Goal: Complete application form

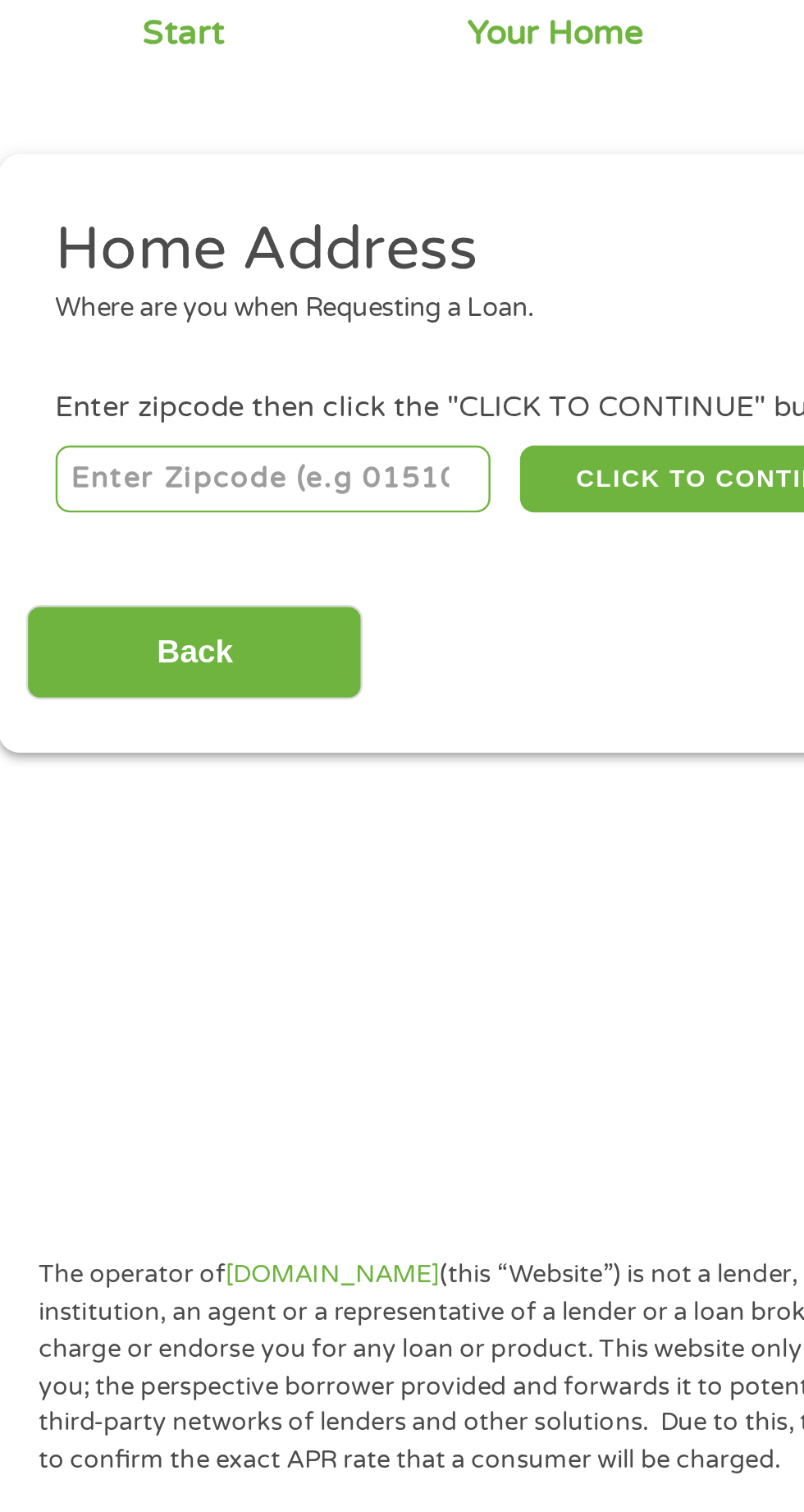
scroll to position [19, 0]
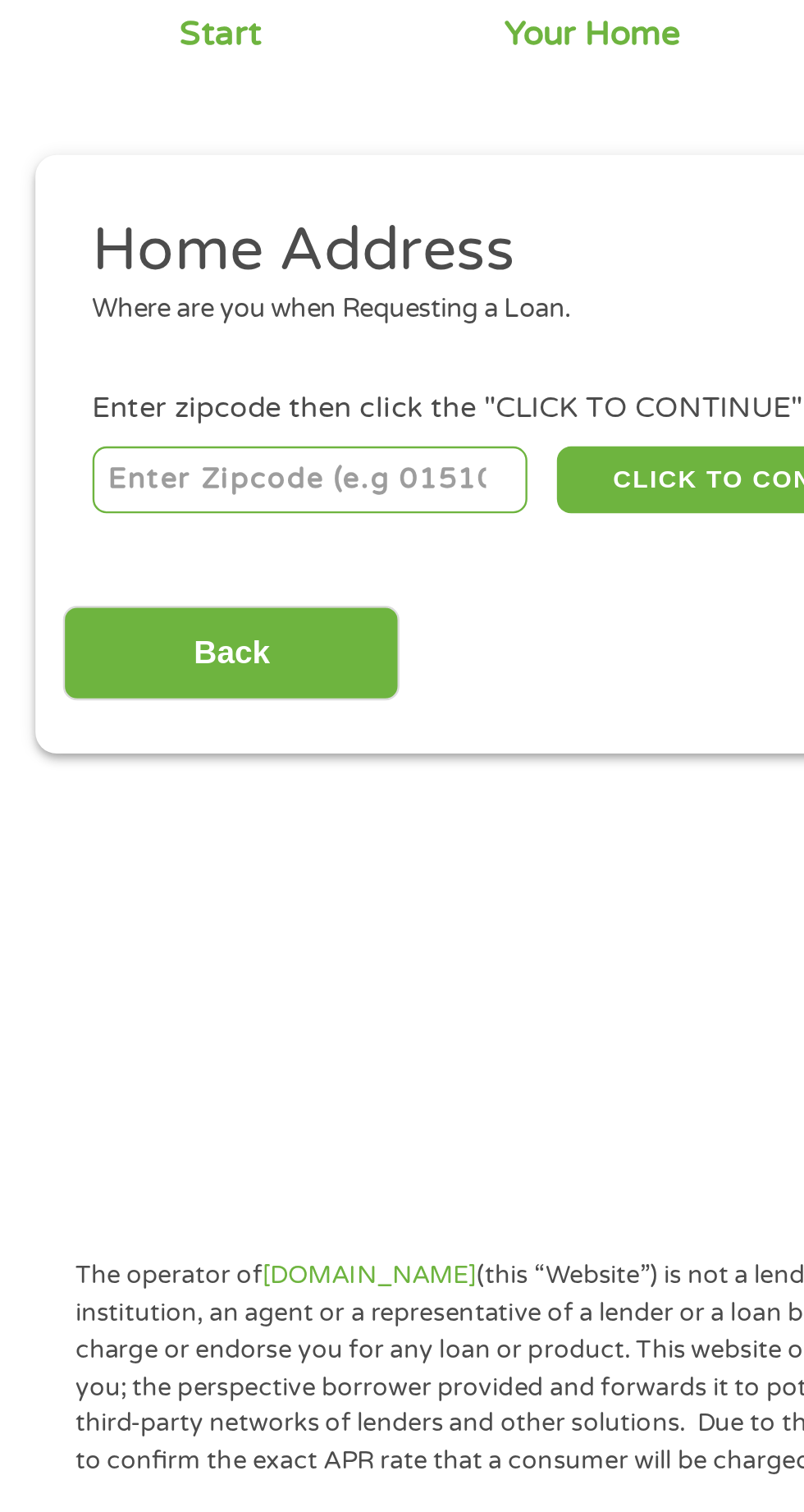
click at [145, 343] on input "number" at bounding box center [130, 345] width 182 height 28
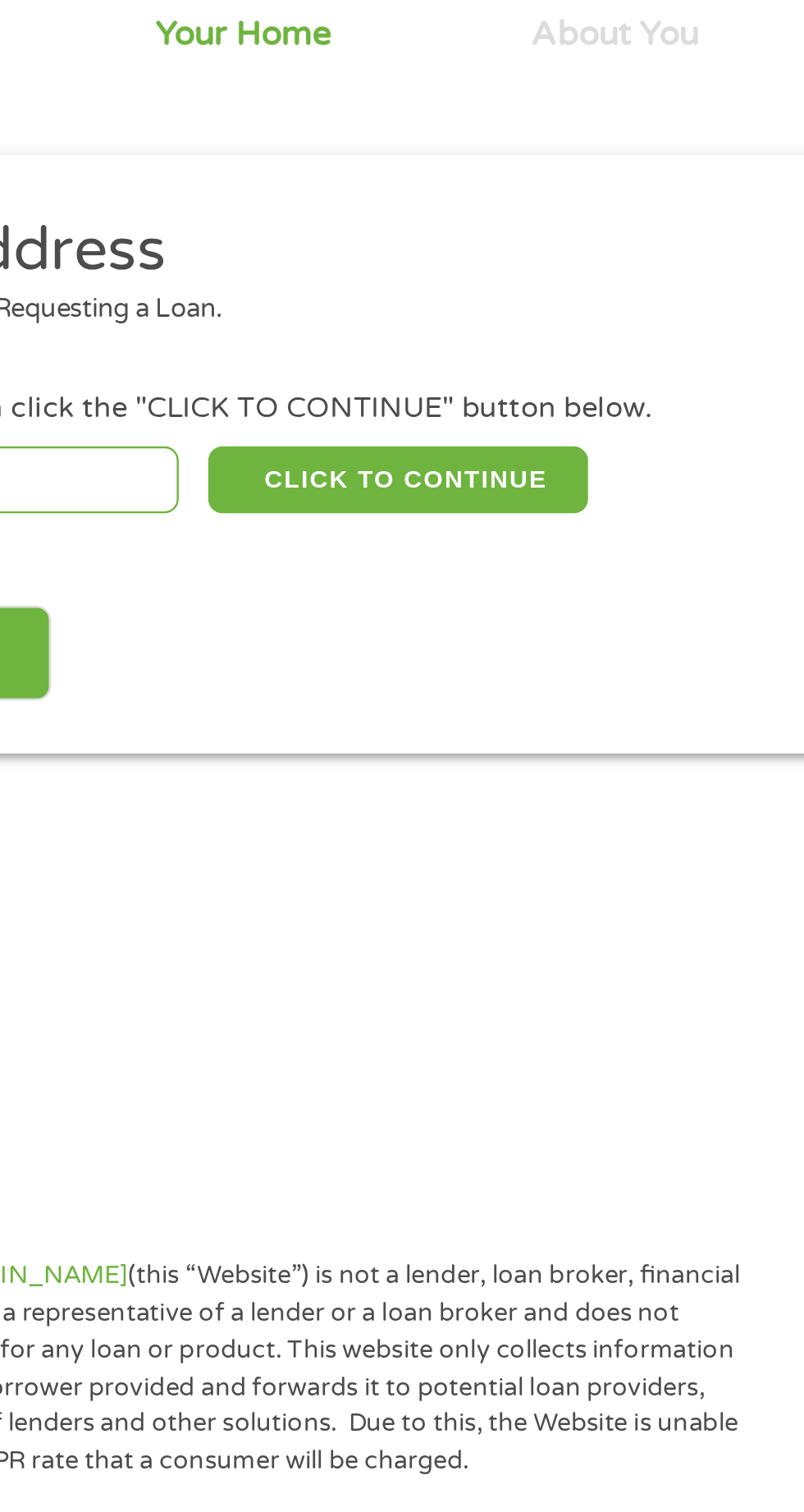
type input "34453"
click at [348, 331] on button "CLICK TO CONTINUE" at bounding box center [311, 345] width 158 height 28
type input "34453"
type input "Inverness"
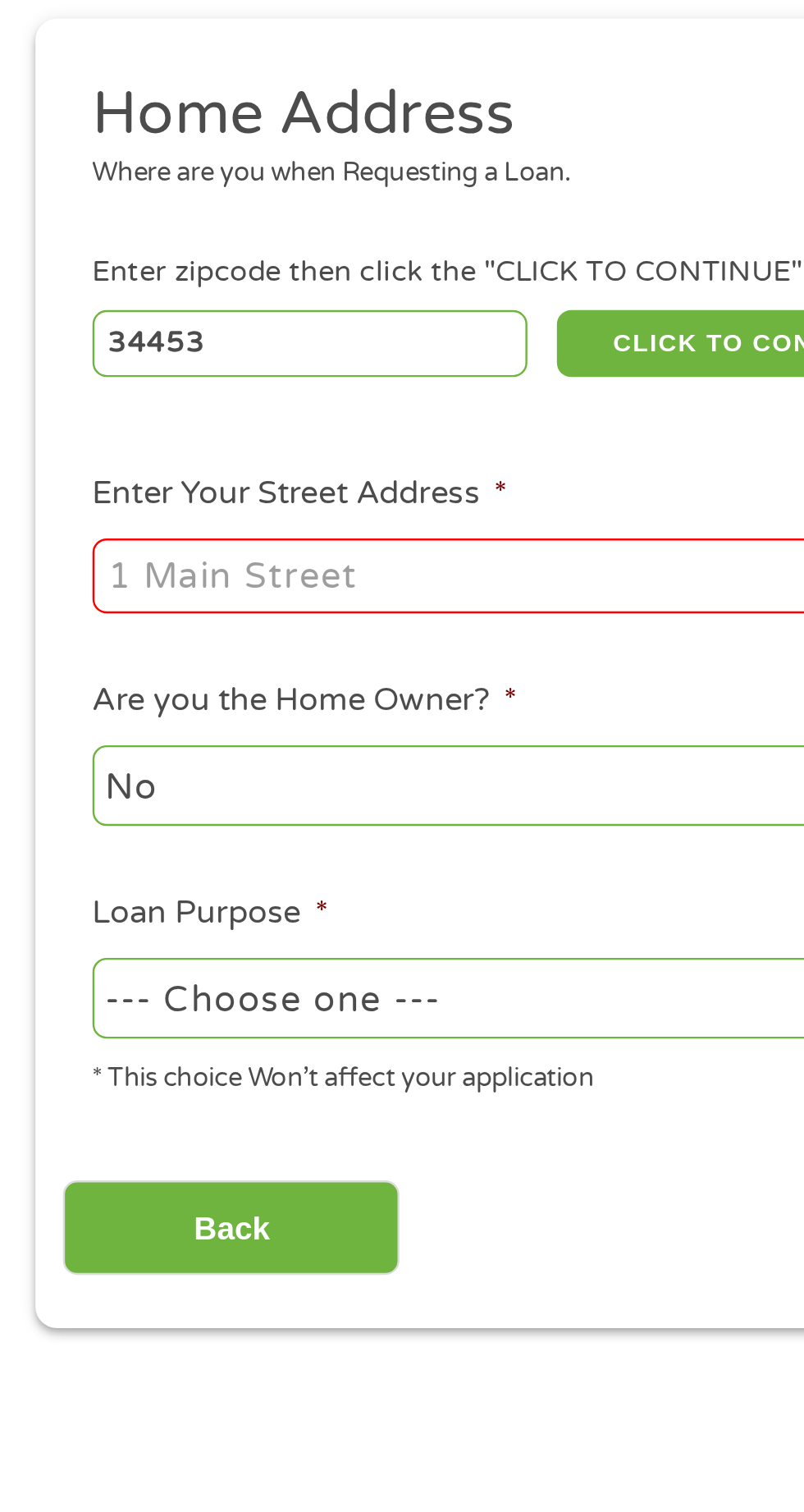
click at [184, 443] on input "Enter Your Street Address *" at bounding box center [214, 442] width 352 height 31
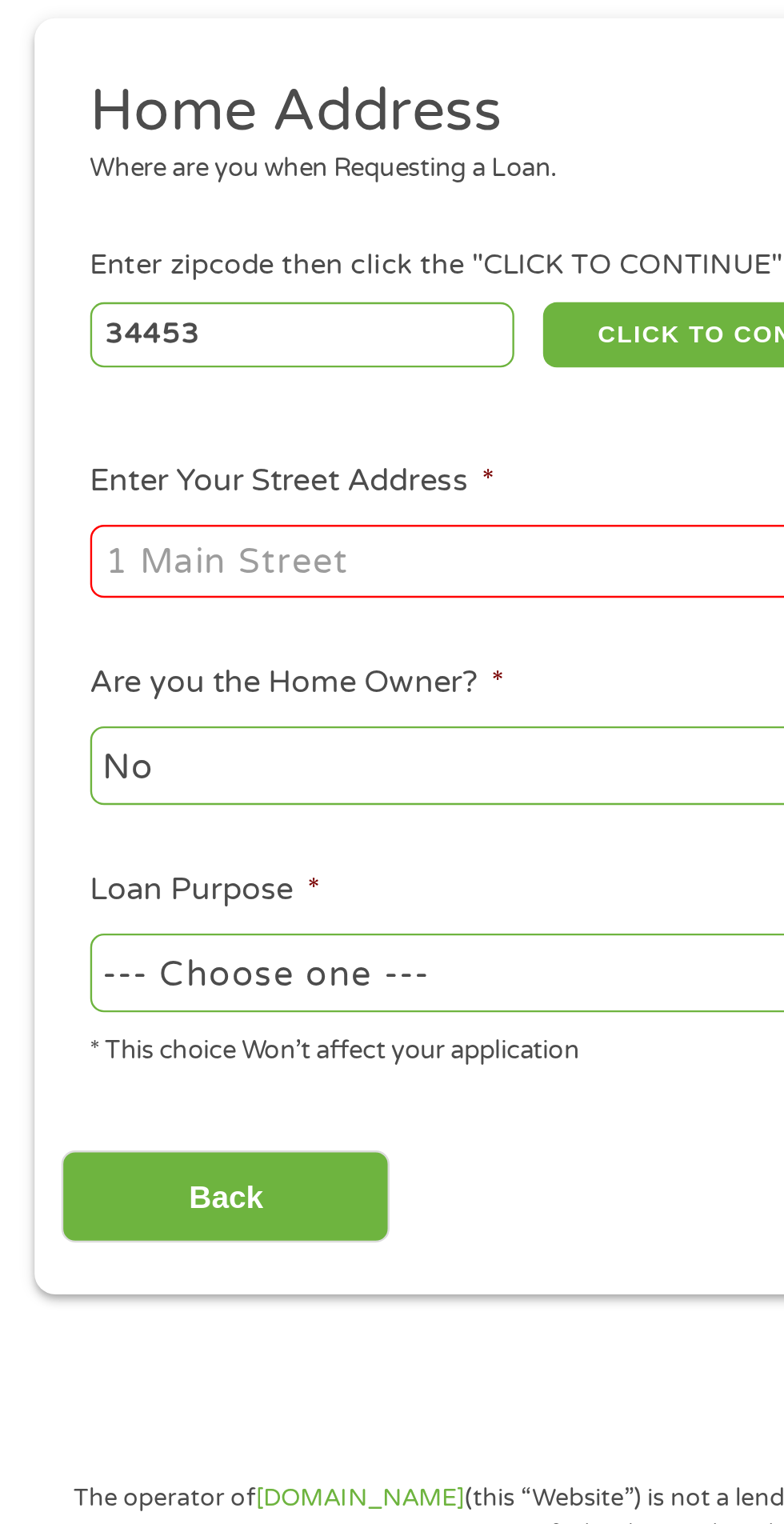
type input "[STREET_ADDRESS]"
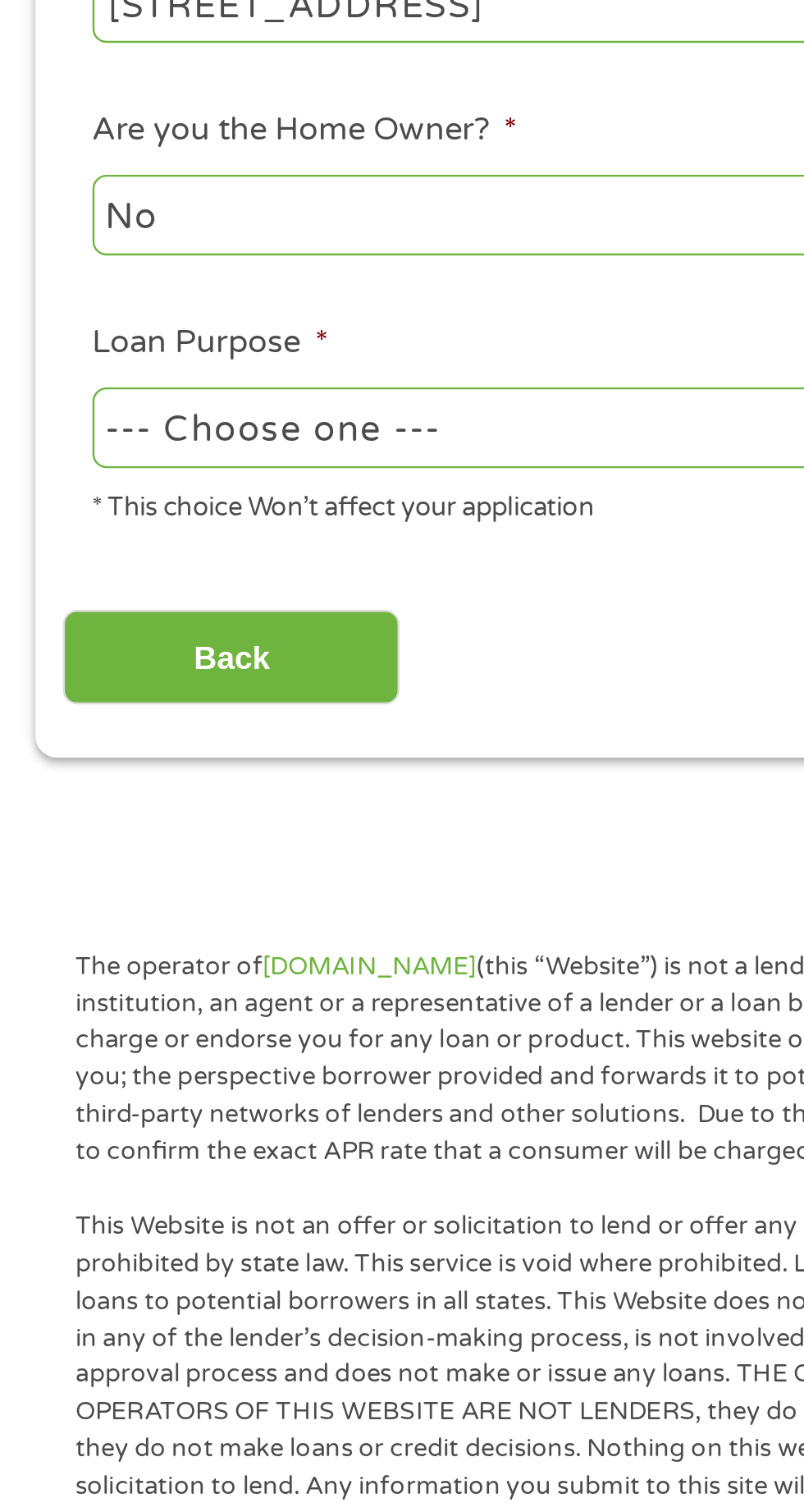
click at [225, 618] on select "--- Choose one --- Pay Bills Debt Consolidation Home Improvement Major Purchase…" at bounding box center [214, 617] width 352 height 34
select select "other"
click at [39, 602] on select "--- Choose one --- Pay Bills Debt Consolidation Home Improvement Major Purchase…" at bounding box center [214, 617] width 352 height 34
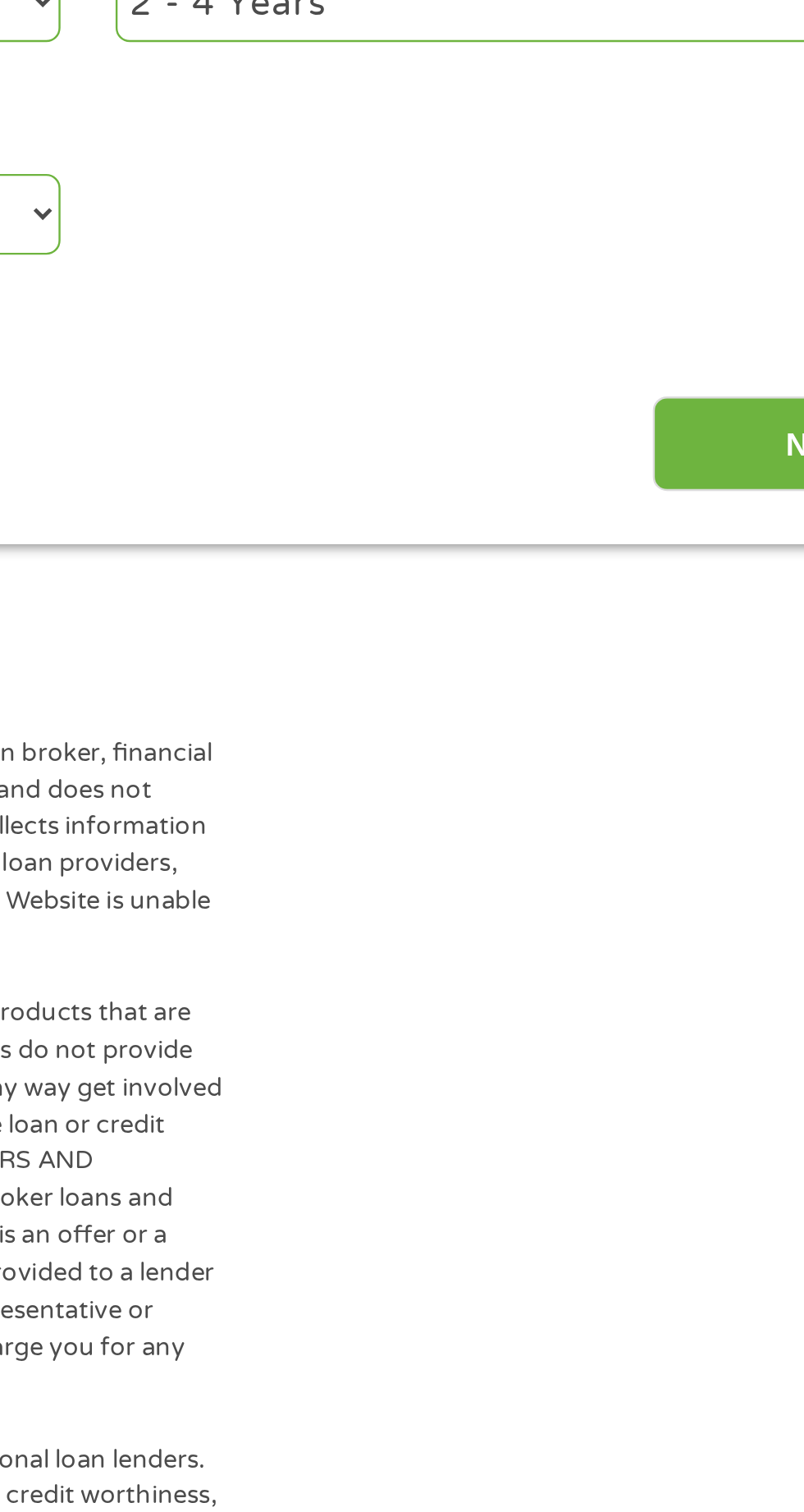
click at [666, 719] on input "Next" at bounding box center [708, 713] width 141 height 41
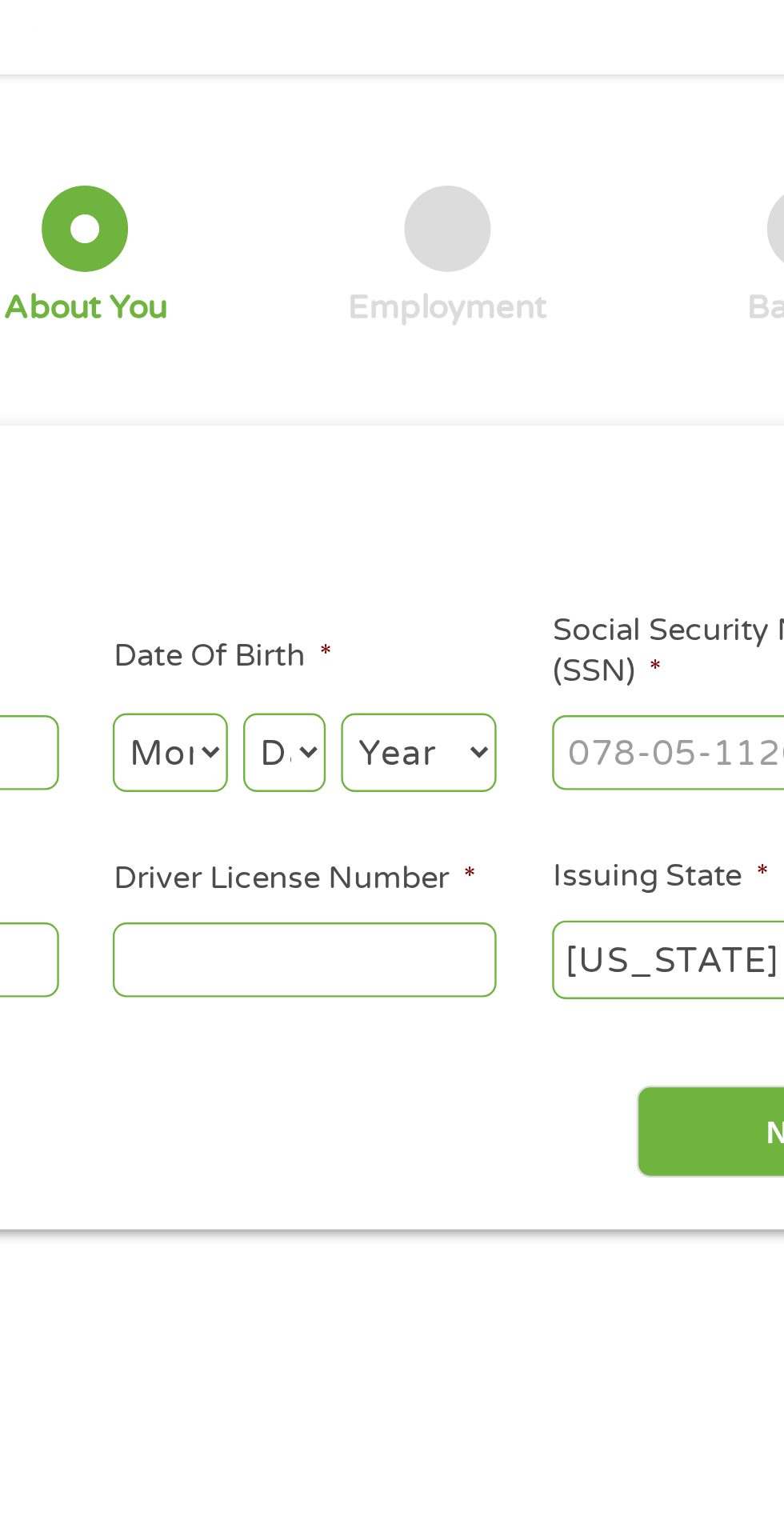
scroll to position [7, 0]
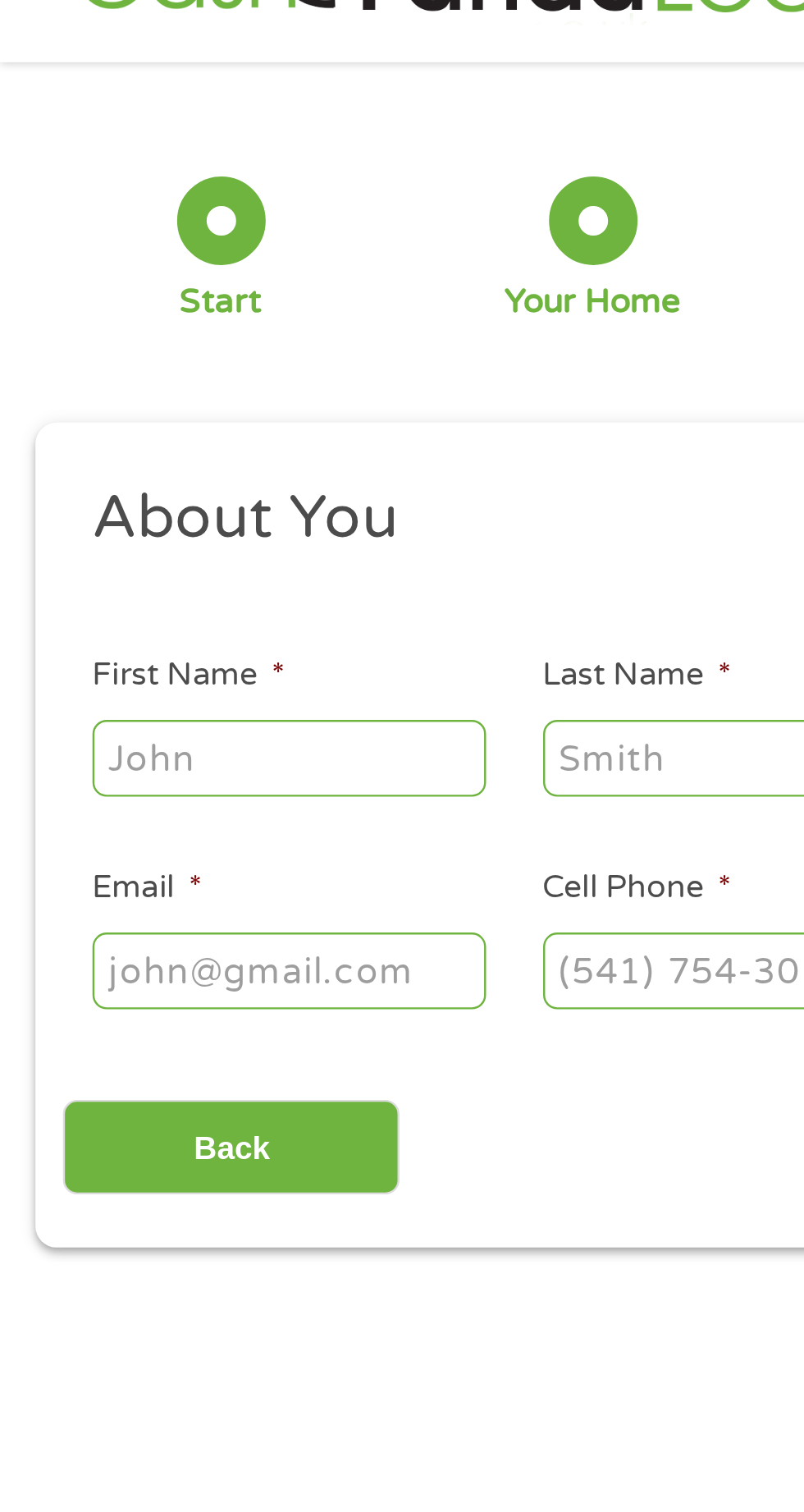
click at [152, 362] on input "First Name *" at bounding box center [121, 361] width 164 height 31
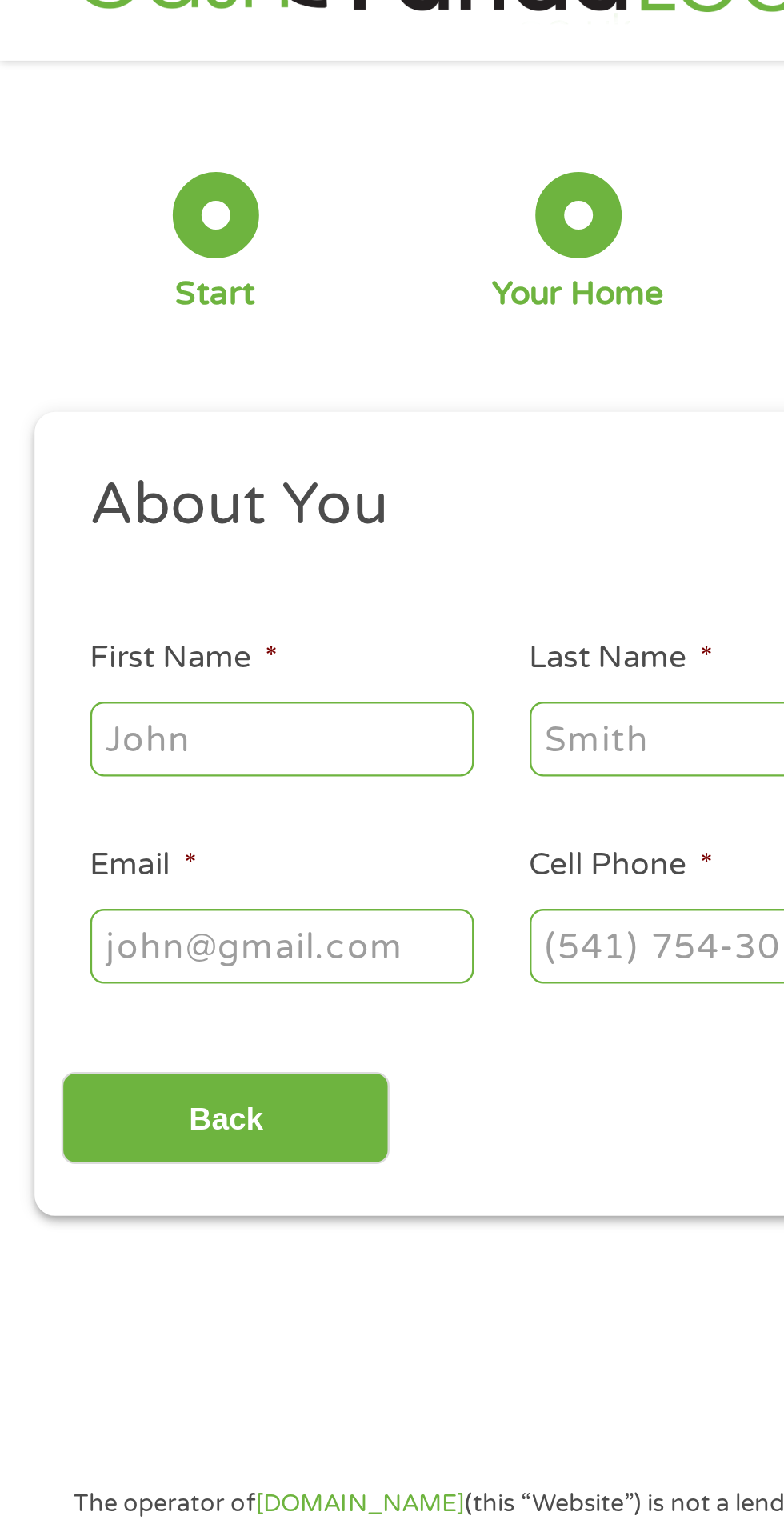
type input "[PERSON_NAME]"
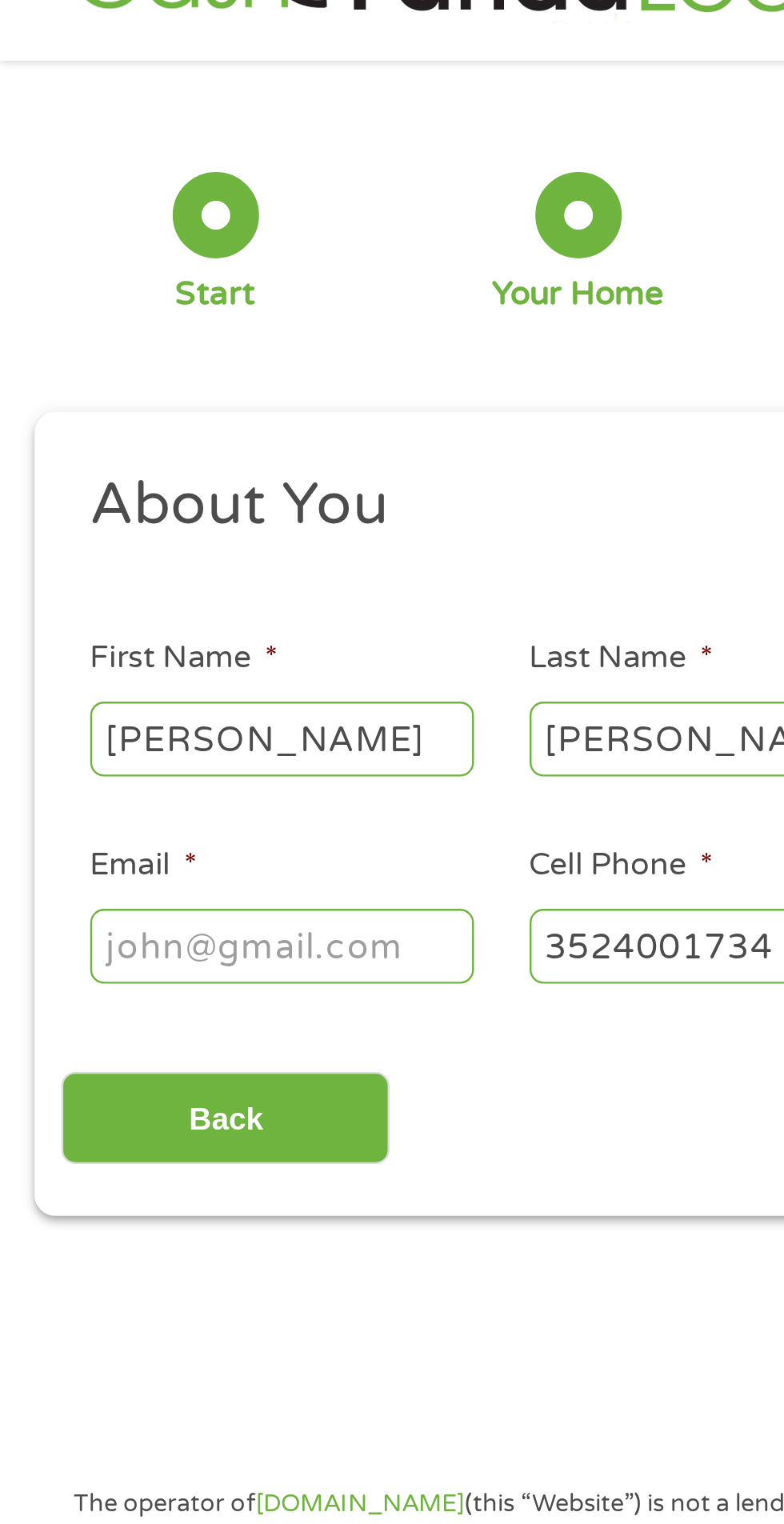
type input "[PHONE_NUMBER]"
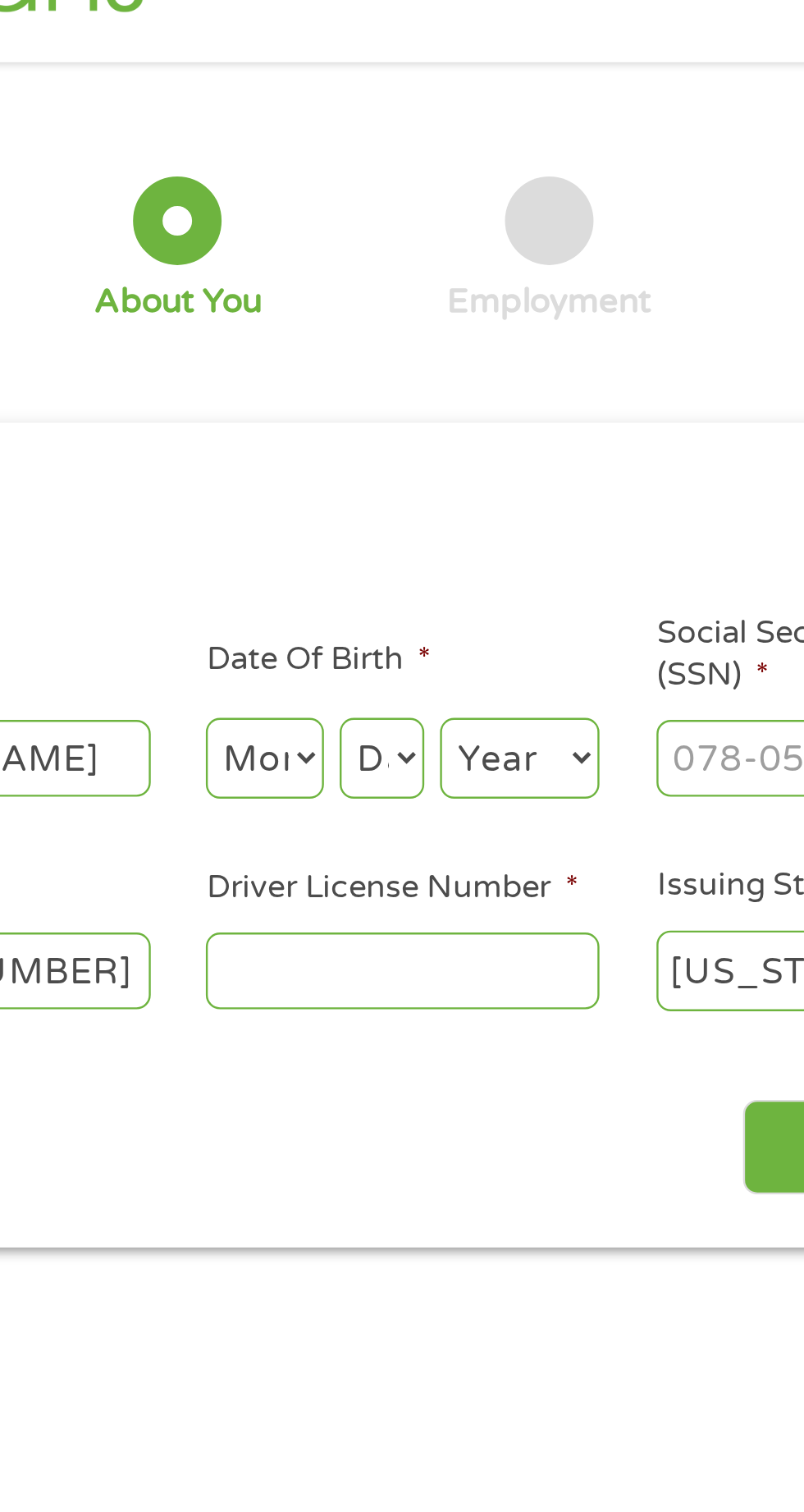
click at [447, 359] on select "Month 1 2 3 4 5 6 7 8 9 10 11 12" at bounding box center [438, 361] width 50 height 34
select select "8"
click at [414, 344] on select "Month 1 2 3 4 5 6 7 8 9 10 11 12" at bounding box center [438, 361] width 50 height 34
click at [486, 361] on select "Day 1 2 3 4 5 6 7 8 9 10 11 12 13 14 15 16 17 18 19 20 21 22 23 24 25 26 27 28 …" at bounding box center [486, 361] width 36 height 34
select select "19"
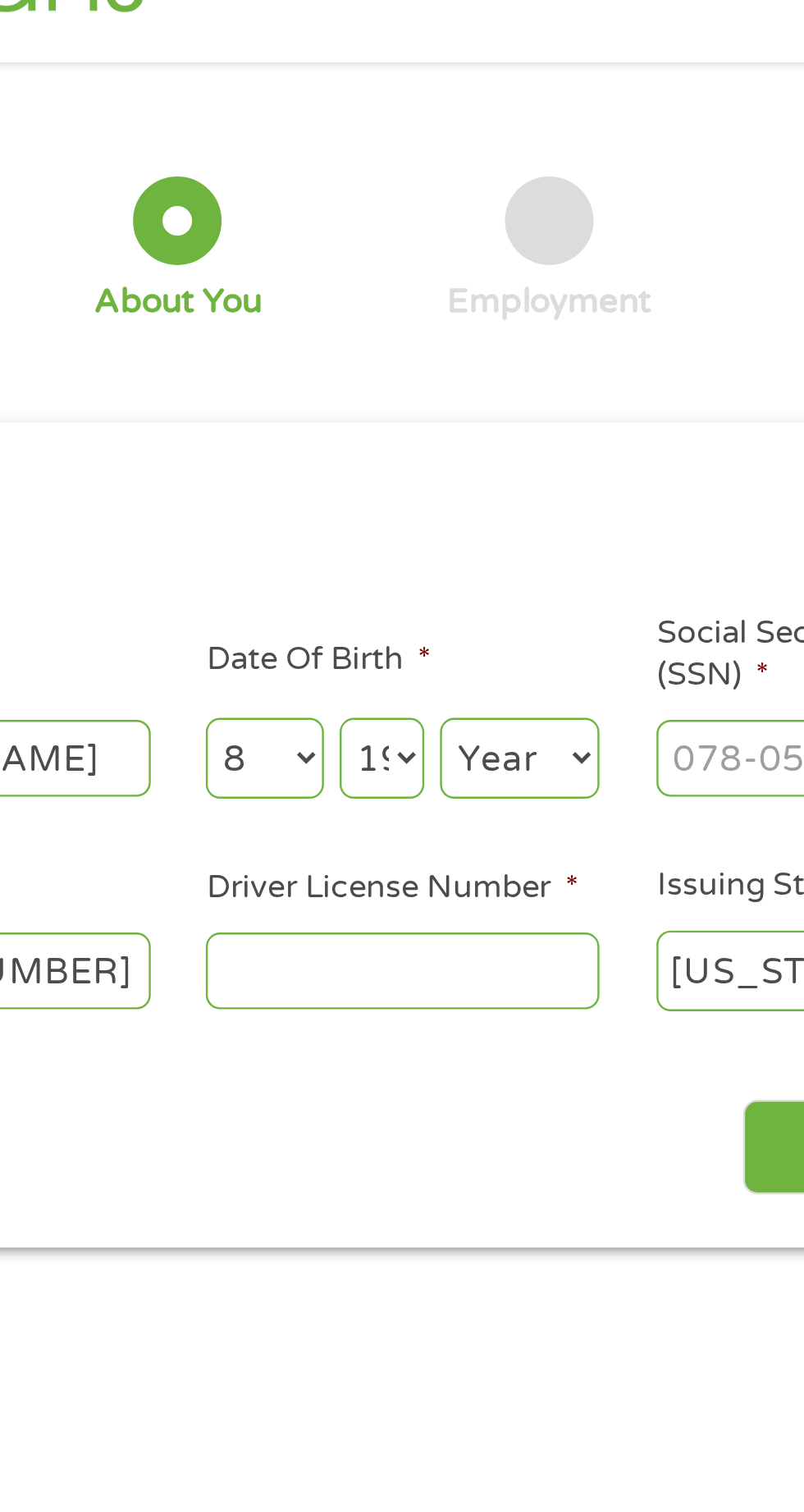
click at [469, 344] on select "Day 1 2 3 4 5 6 7 8 9 10 11 12 13 14 15 16 17 18 19 20 21 22 23 24 25 26 27 28 …" at bounding box center [486, 361] width 36 height 34
click at [539, 366] on select "Year [DATE] 2006 2005 2004 2003 2002 2001 2000 1999 1998 1997 1996 1995 1994 19…" at bounding box center [544, 361] width 66 height 34
select select "1980"
click at [511, 344] on select "Year [DATE] 2006 2005 2004 2003 2002 2001 2000 1999 1998 1997 1996 1995 1994 19…" at bounding box center [544, 361] width 66 height 34
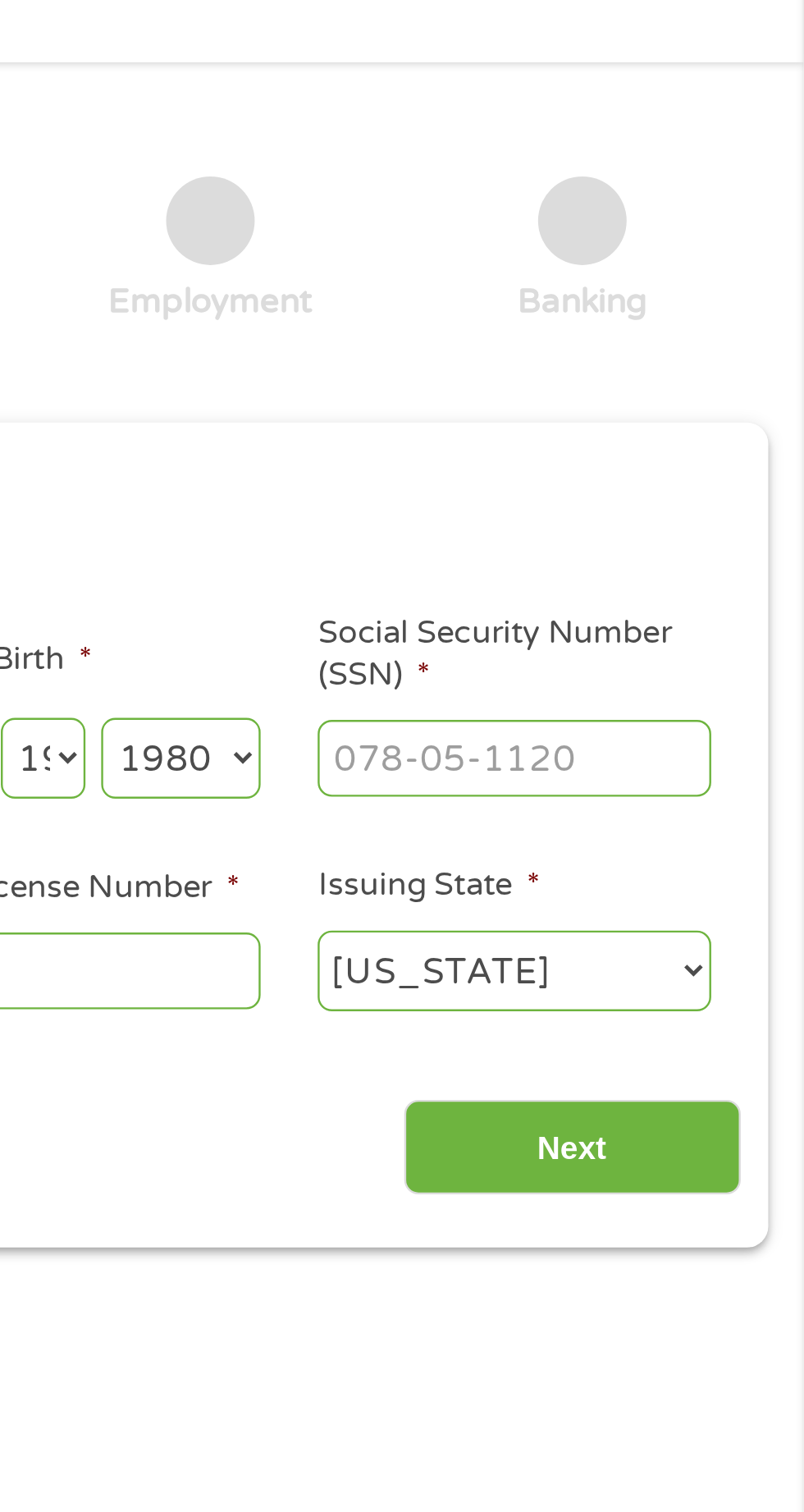
click at [669, 364] on input "Social Security Number (SSN) *" at bounding box center [683, 361] width 164 height 31
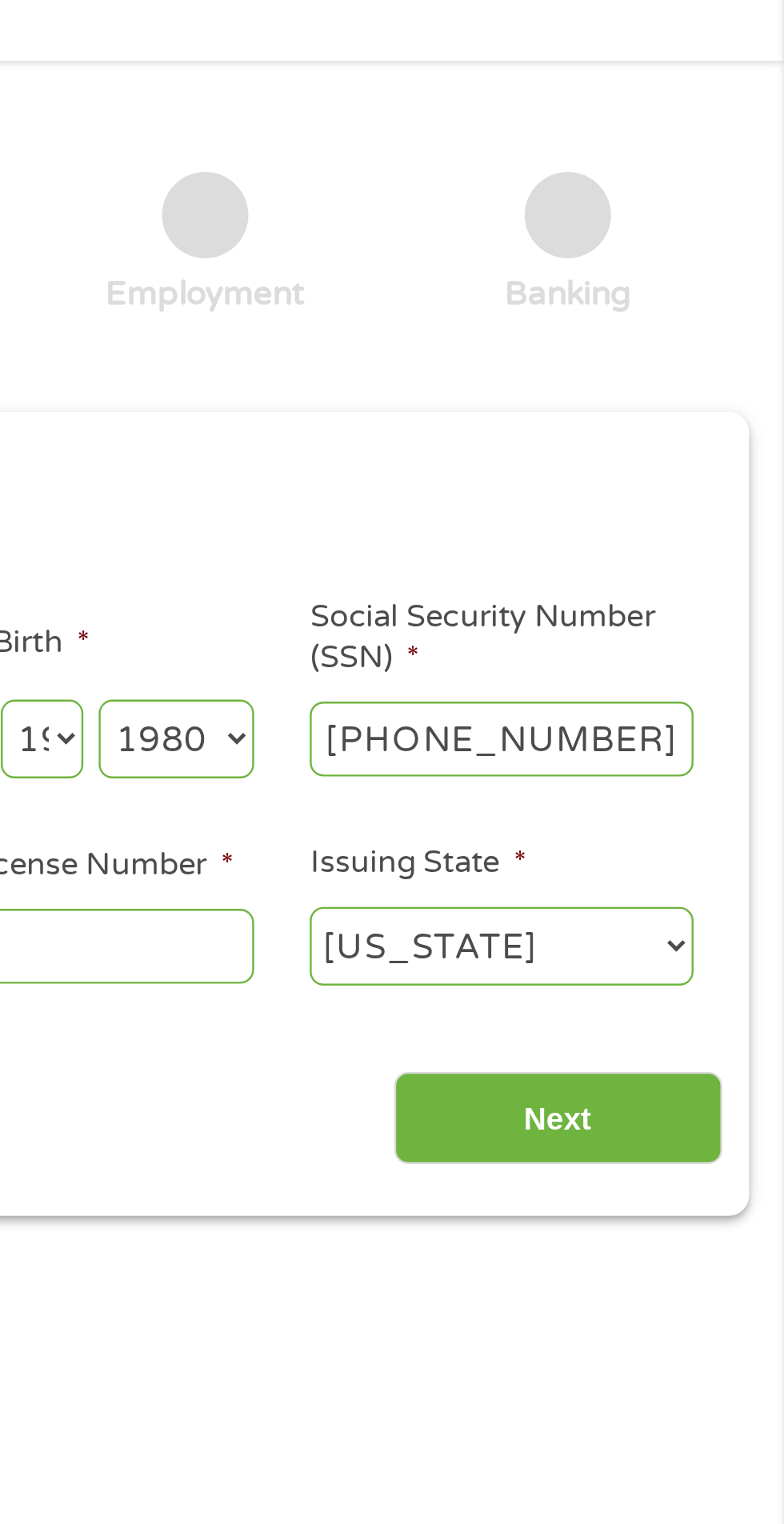
type input "594-10-8235"
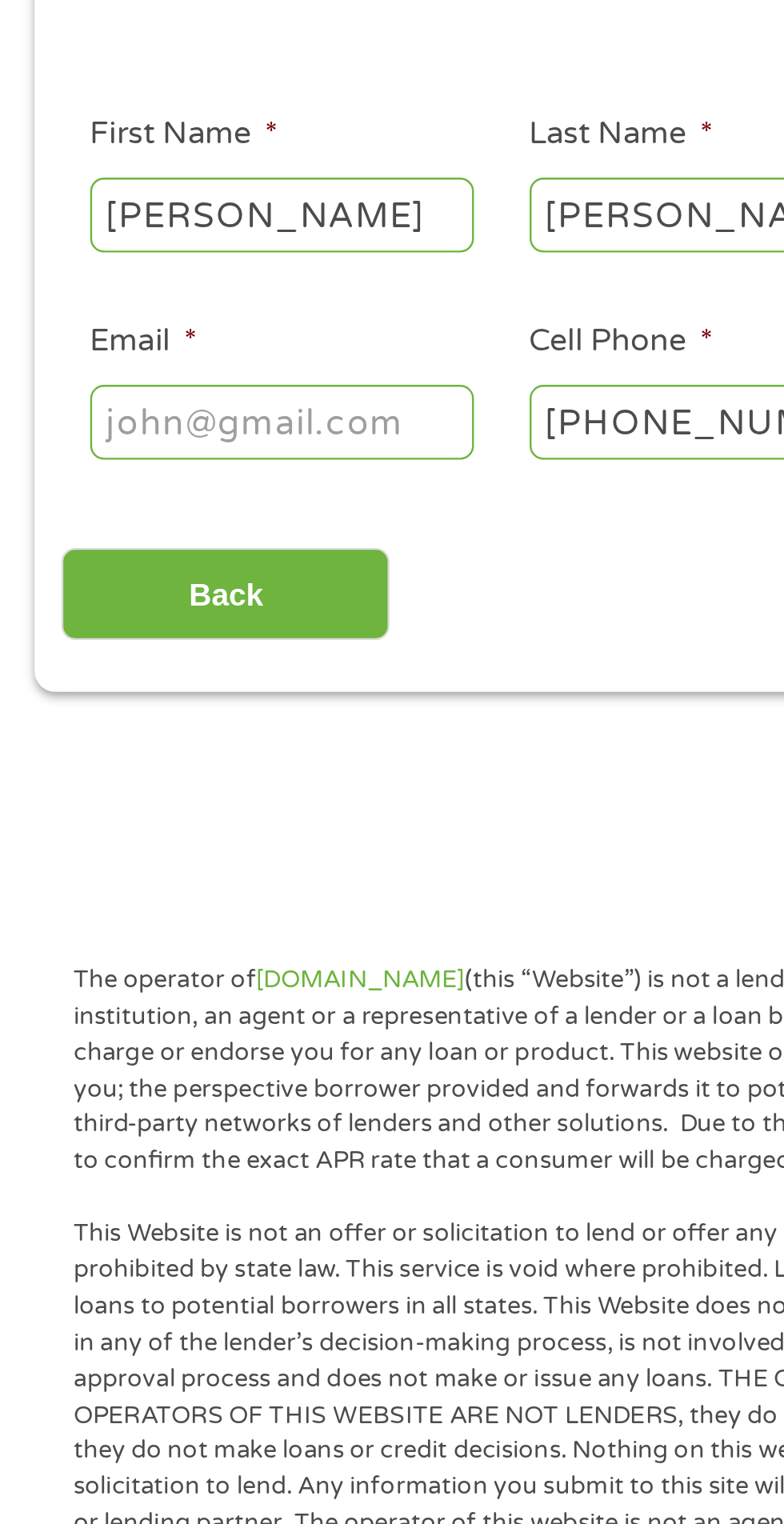
click at [111, 433] on input "Email *" at bounding box center [118, 438] width 160 height 31
type input "[EMAIL_ADDRESS][DOMAIN_NAME]"
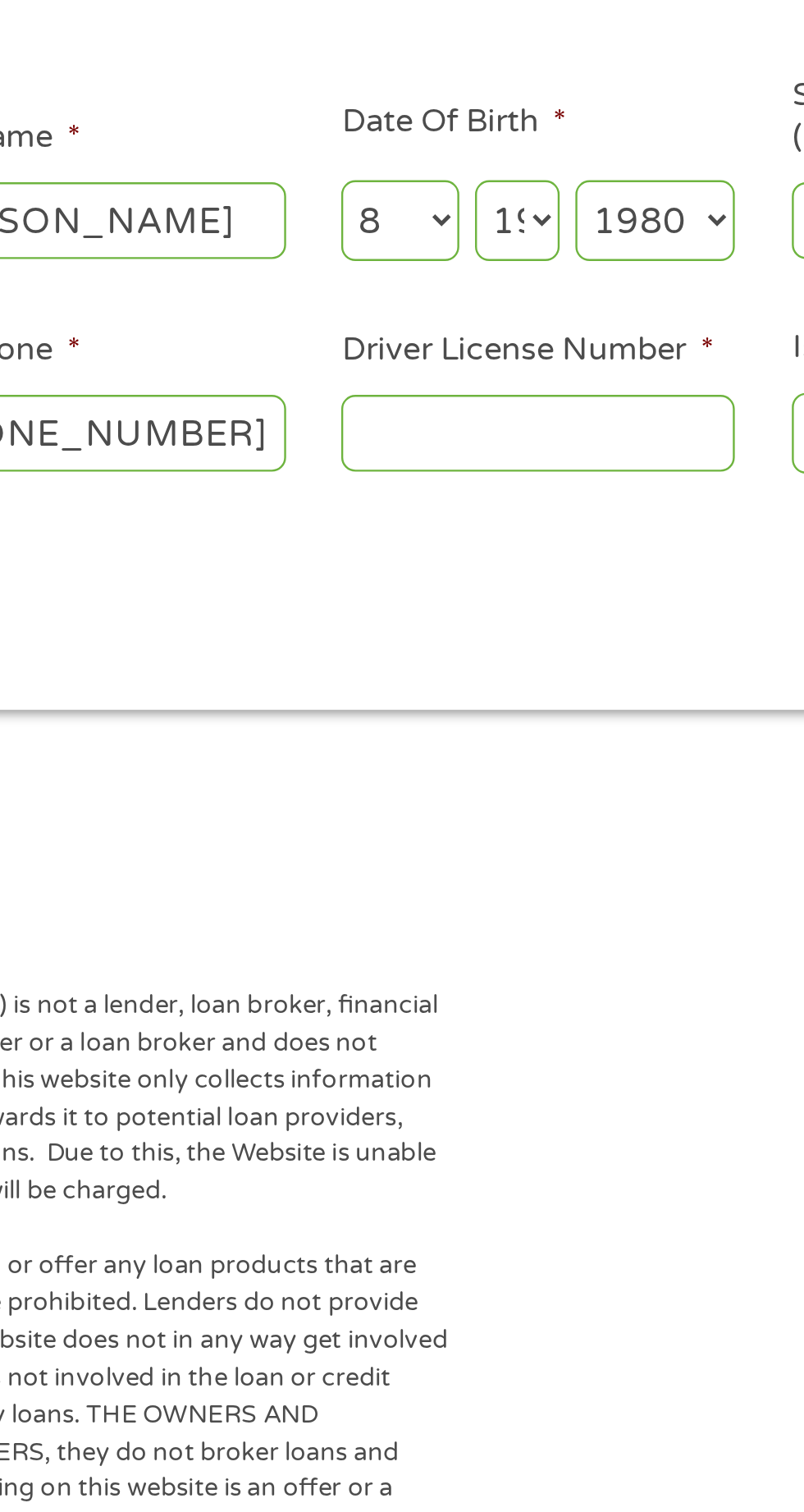
click at [495, 441] on input "Driver License Number *" at bounding box center [495, 449] width 164 height 31
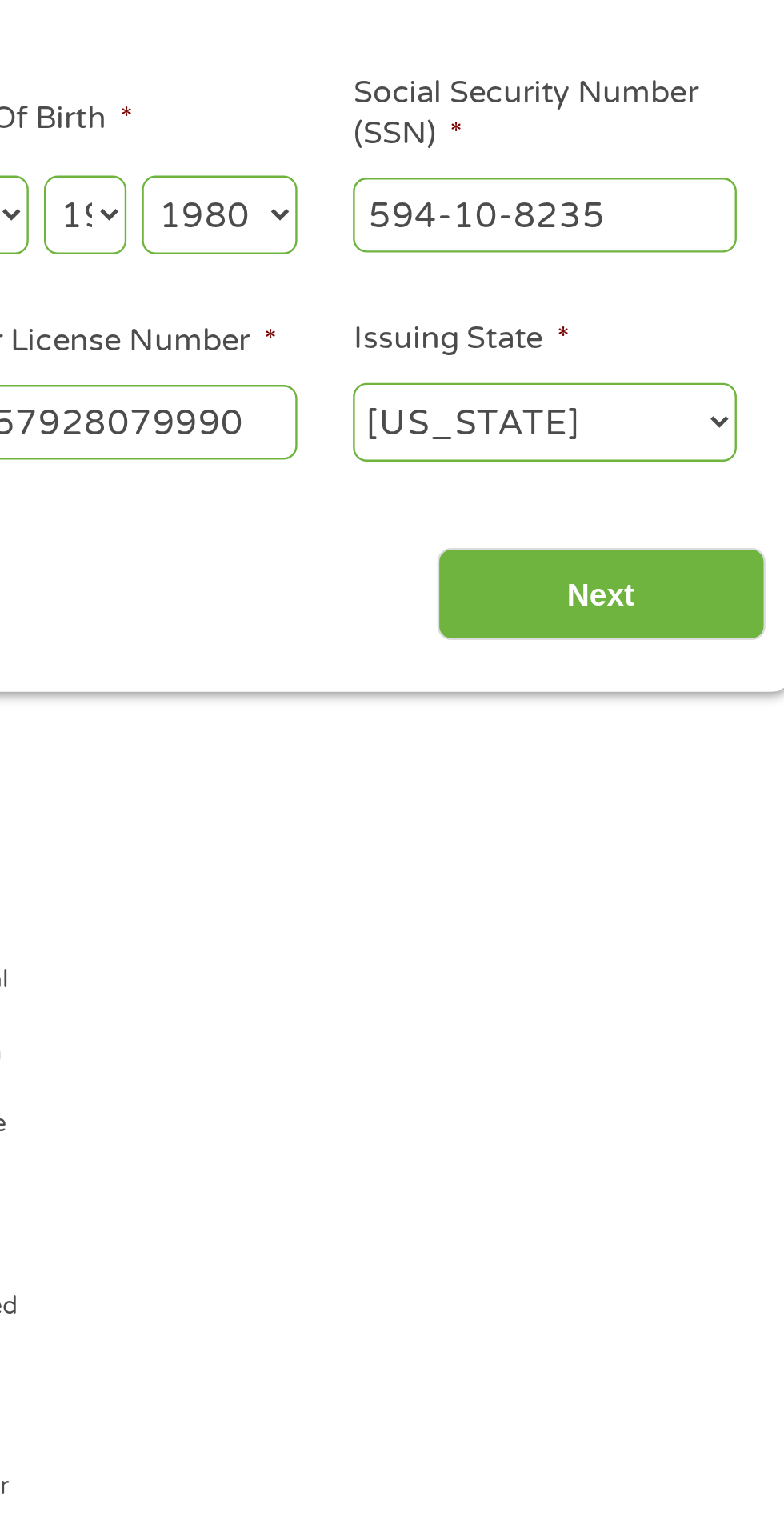
type input "J5257928079990"
click at [715, 511] on input "Next" at bounding box center [690, 510] width 137 height 40
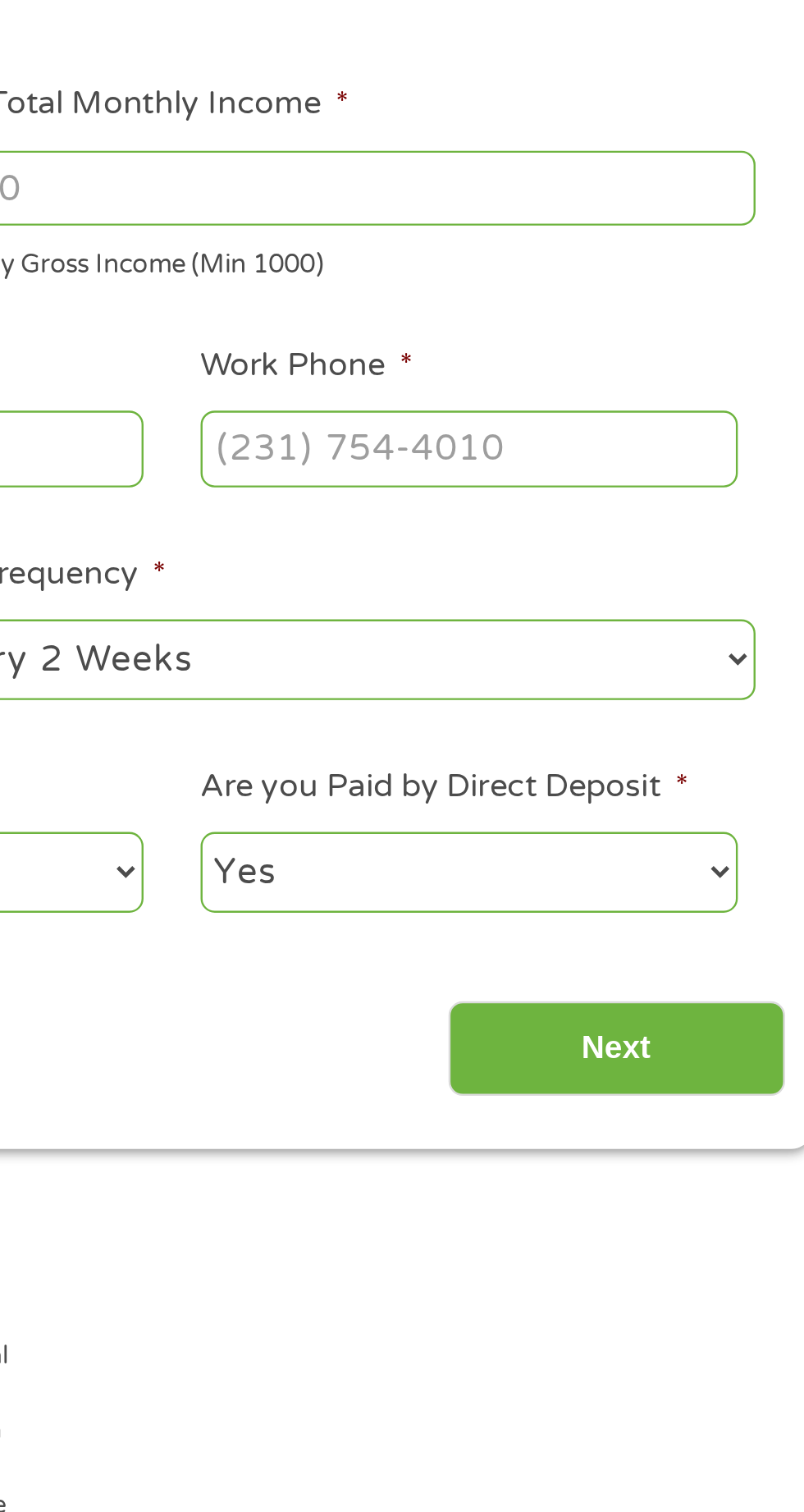
scroll to position [8, 0]
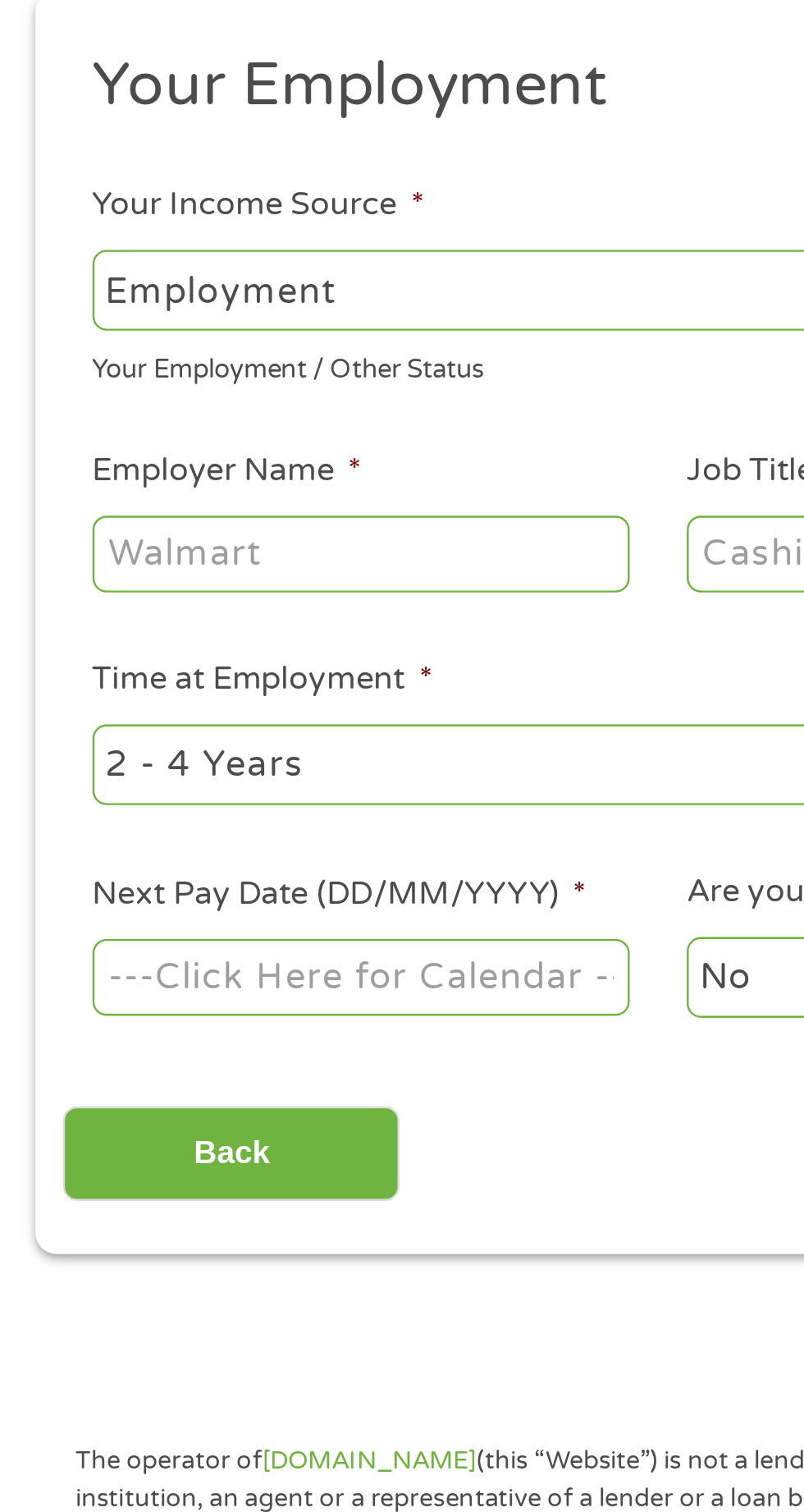
click at [209, 331] on select "--- Choose one --- Employment [DEMOGRAPHIC_DATA] Benefits" at bounding box center [214, 345] width 352 height 34
click at [39, 329] on select "--- Choose one --- Employment [DEMOGRAPHIC_DATA] Benefits" at bounding box center [214, 345] width 352 height 34
click at [149, 454] on input "Employer Name *" at bounding box center [151, 455] width 224 height 31
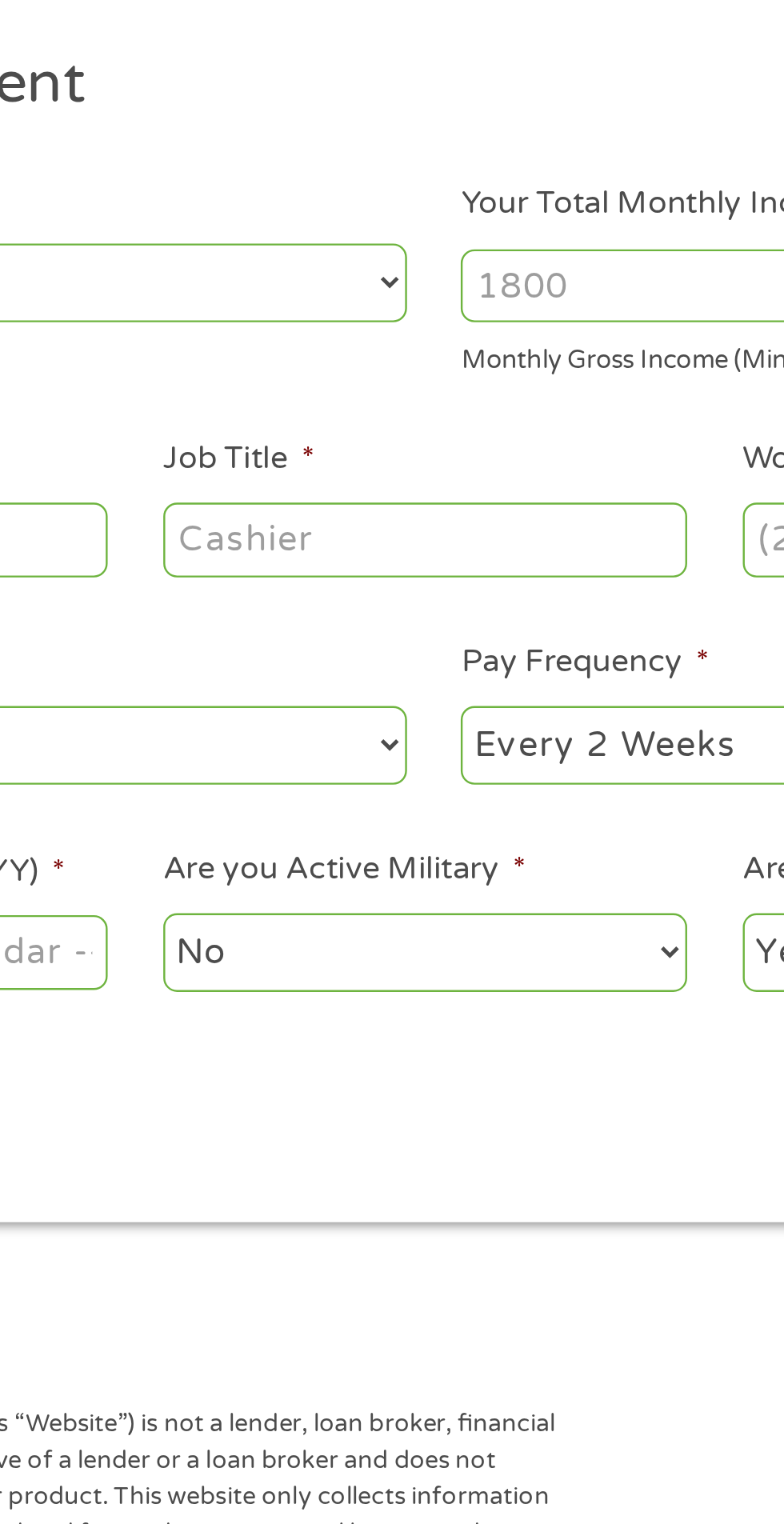
type input "[PERSON_NAME]"
click at [378, 443] on input "Job Title *" at bounding box center [388, 444] width 219 height 31
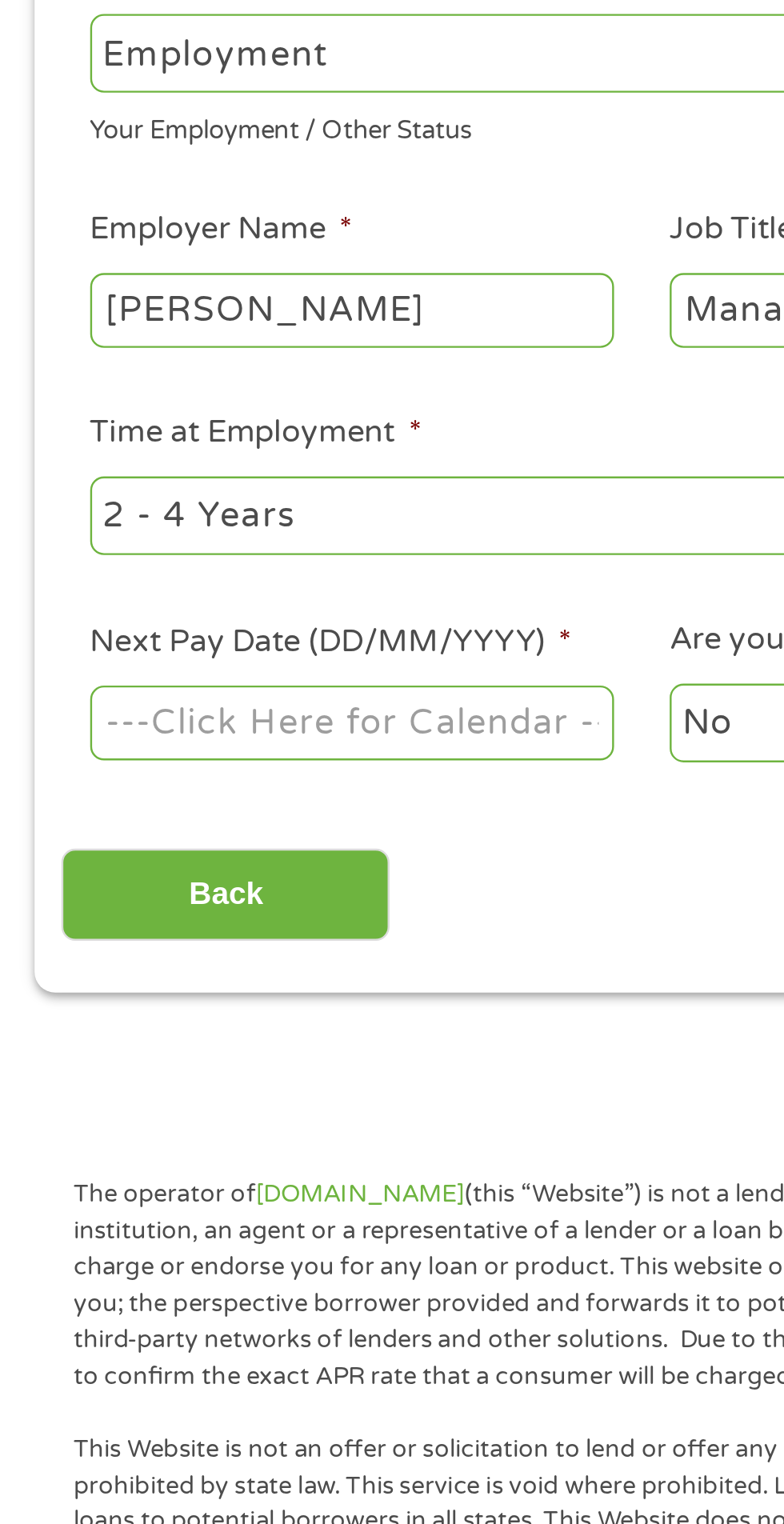
type input "Manager in training"
click at [181, 530] on select "--- Choose one --- 1 Year or less 1 - 2 Years 2 - 4 Years Over 4 Years" at bounding box center [209, 529] width 343 height 33
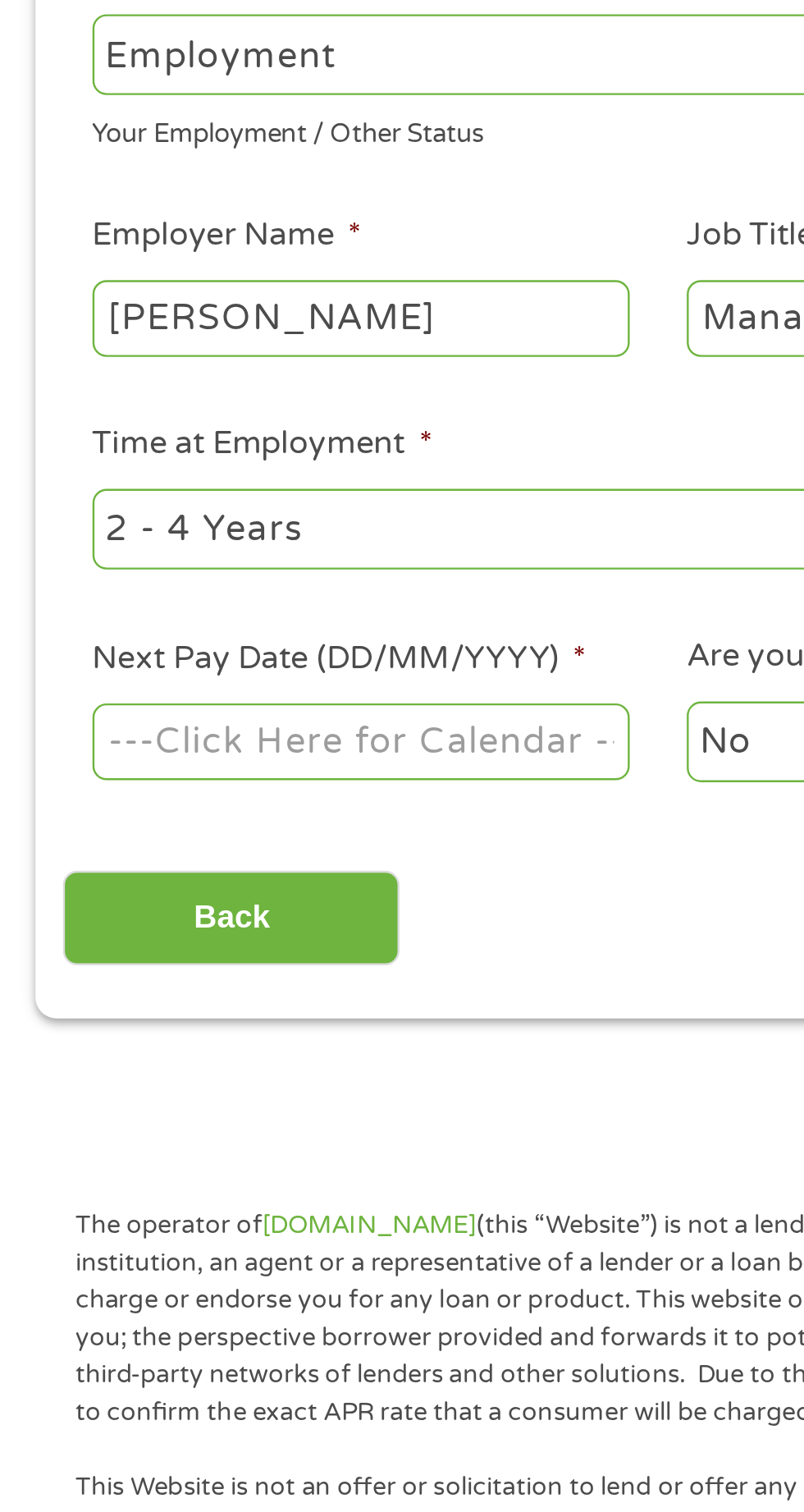
click at [39, 527] on select "--- Choose one --- 1 Year or less 1 - 2 Years 2 - 4 Years Over 4 Years" at bounding box center [214, 543] width 352 height 34
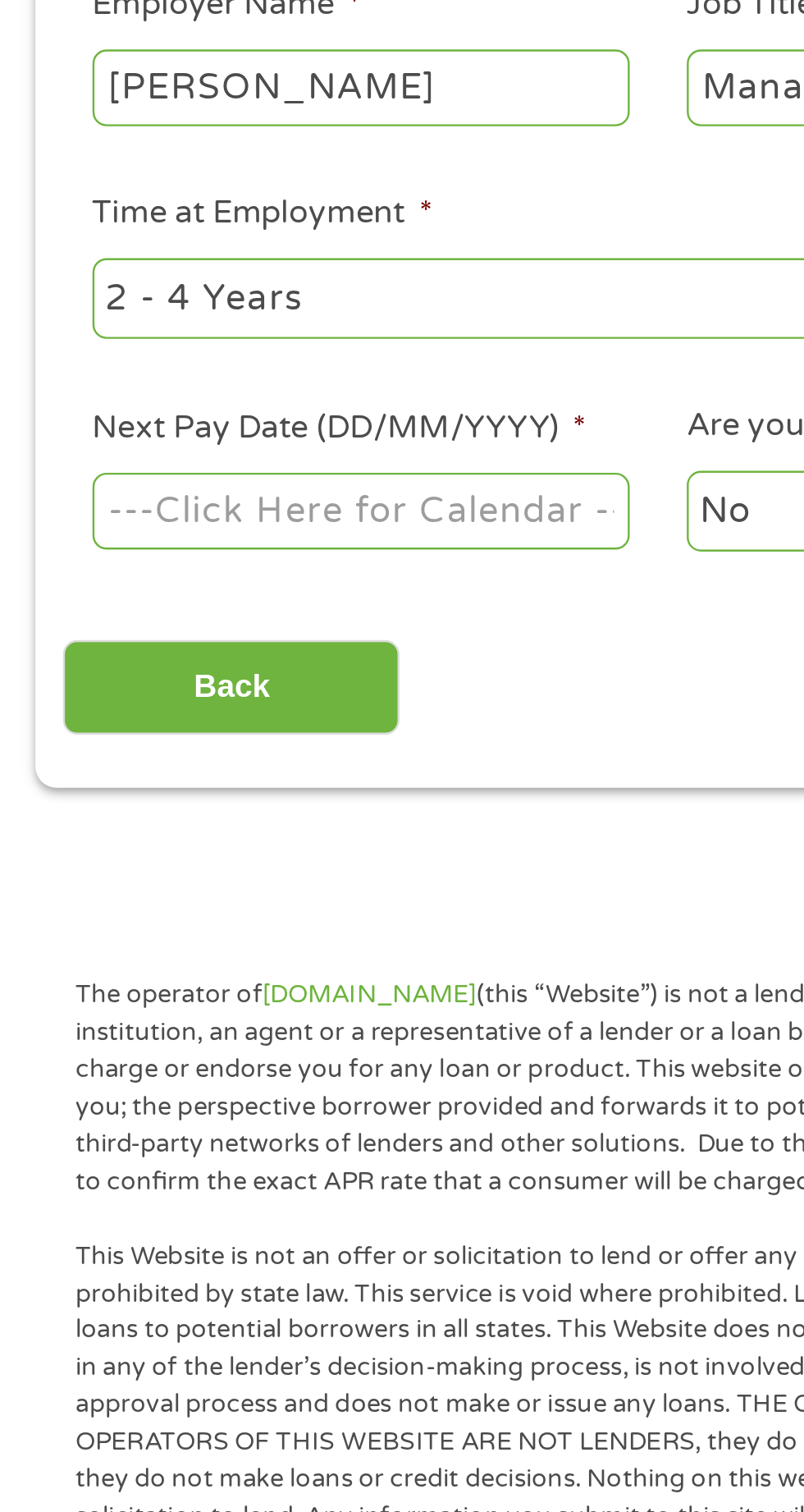
scroll to position [26, 0]
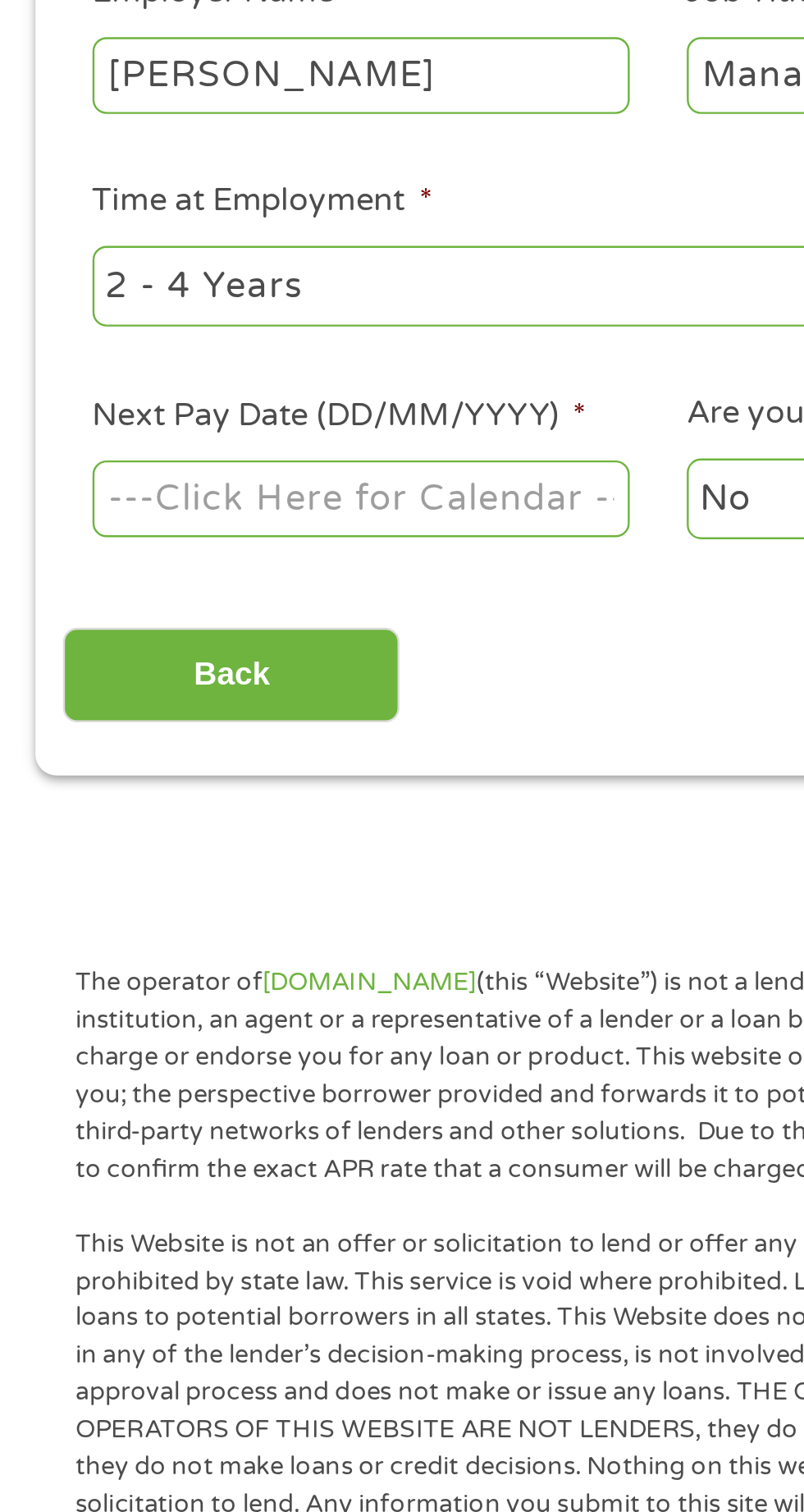
click at [165, 613] on body "Home Get Loan Offer How it works FAQs Blog Cash Loans Quick Loans Online Loans …" at bounding box center [402, 1224] width 804 height 2502
click at [206, 614] on input "Next Pay Date (DD/MM/YYYY) *" at bounding box center [151, 613] width 224 height 31
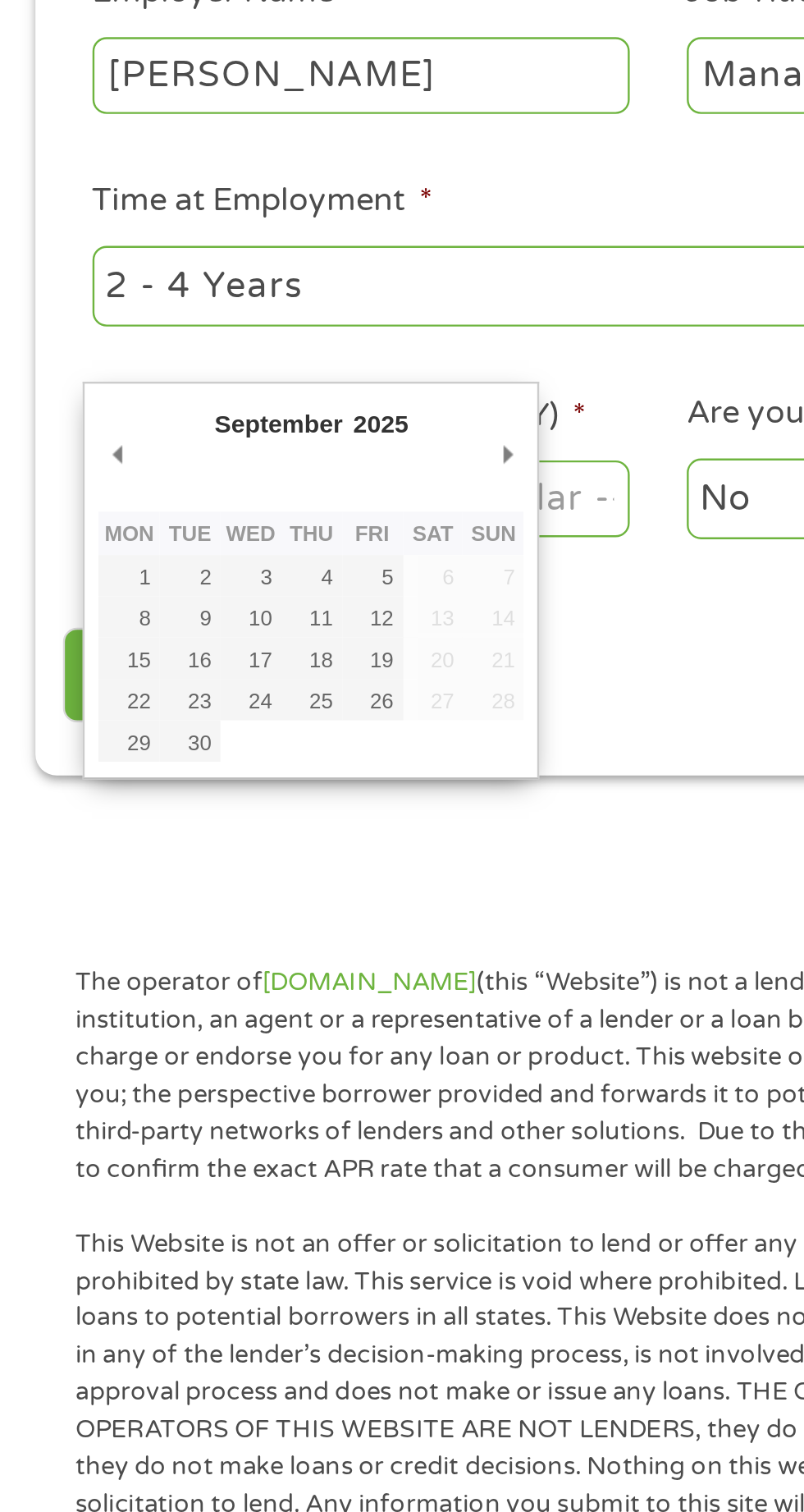
type input "[DATE]"
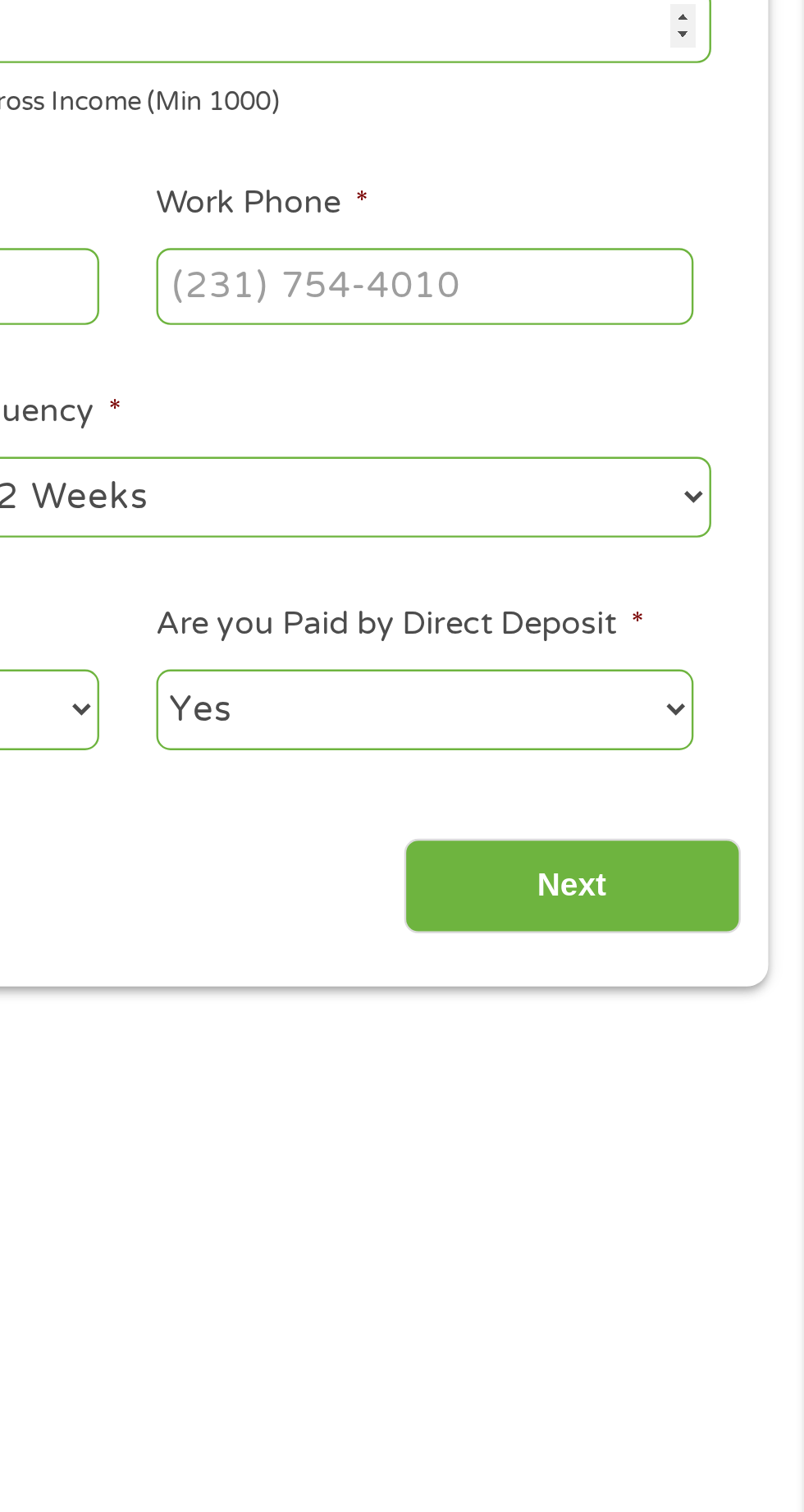
click at [579, 430] on input "Work Phone *" at bounding box center [646, 437] width 224 height 31
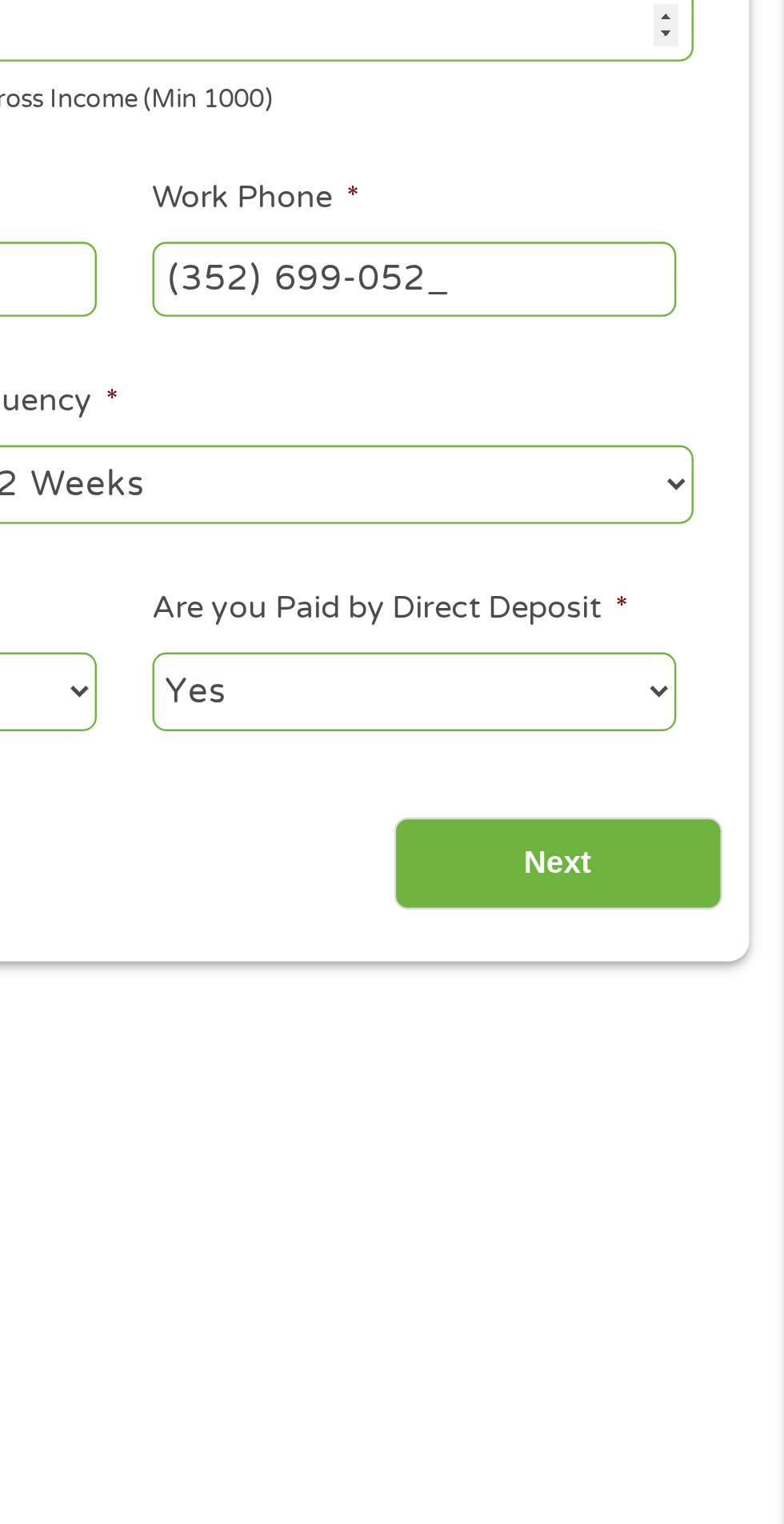
type input "[PHONE_NUMBER]"
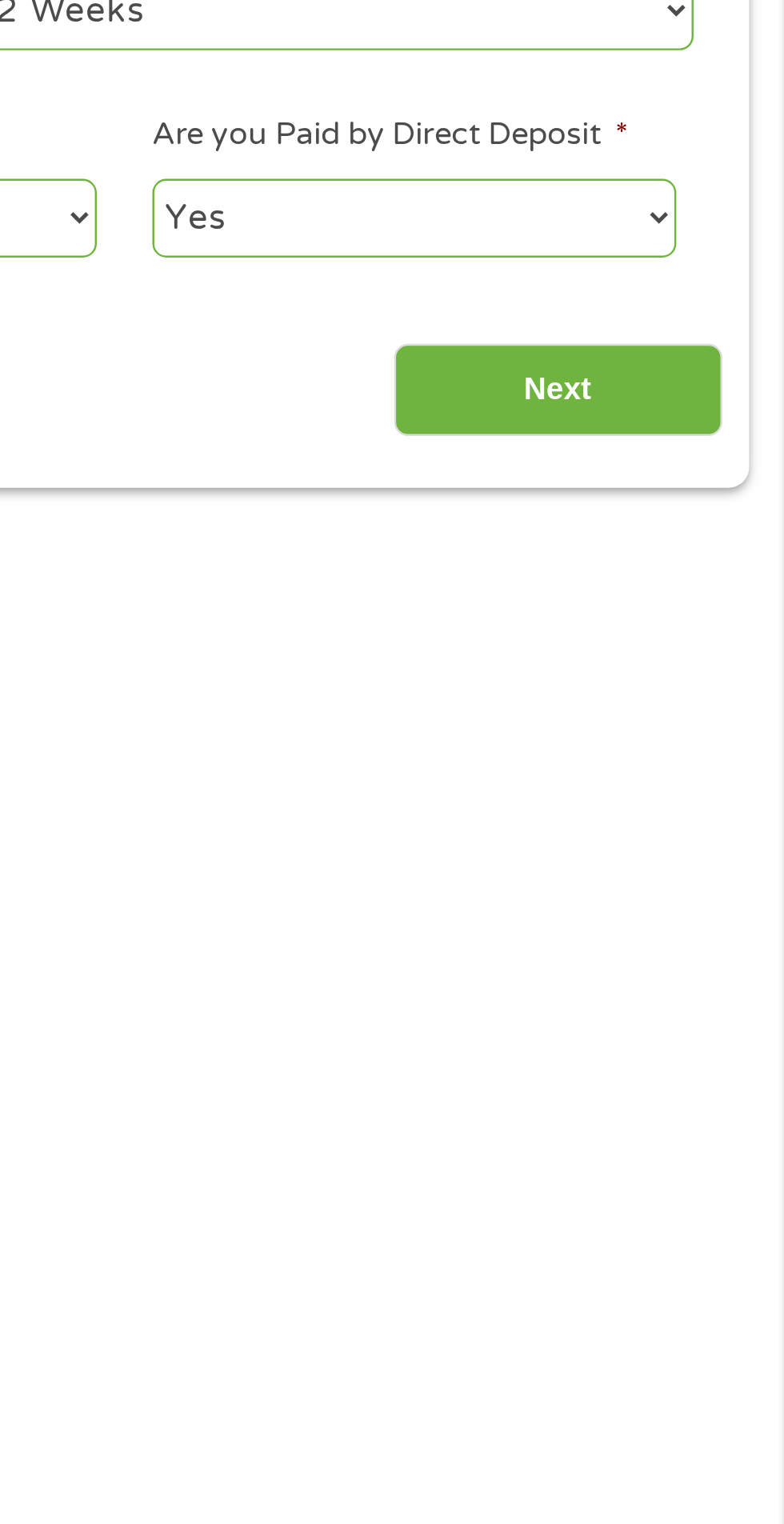
click at [706, 665] on input "Next" at bounding box center [690, 670] width 137 height 40
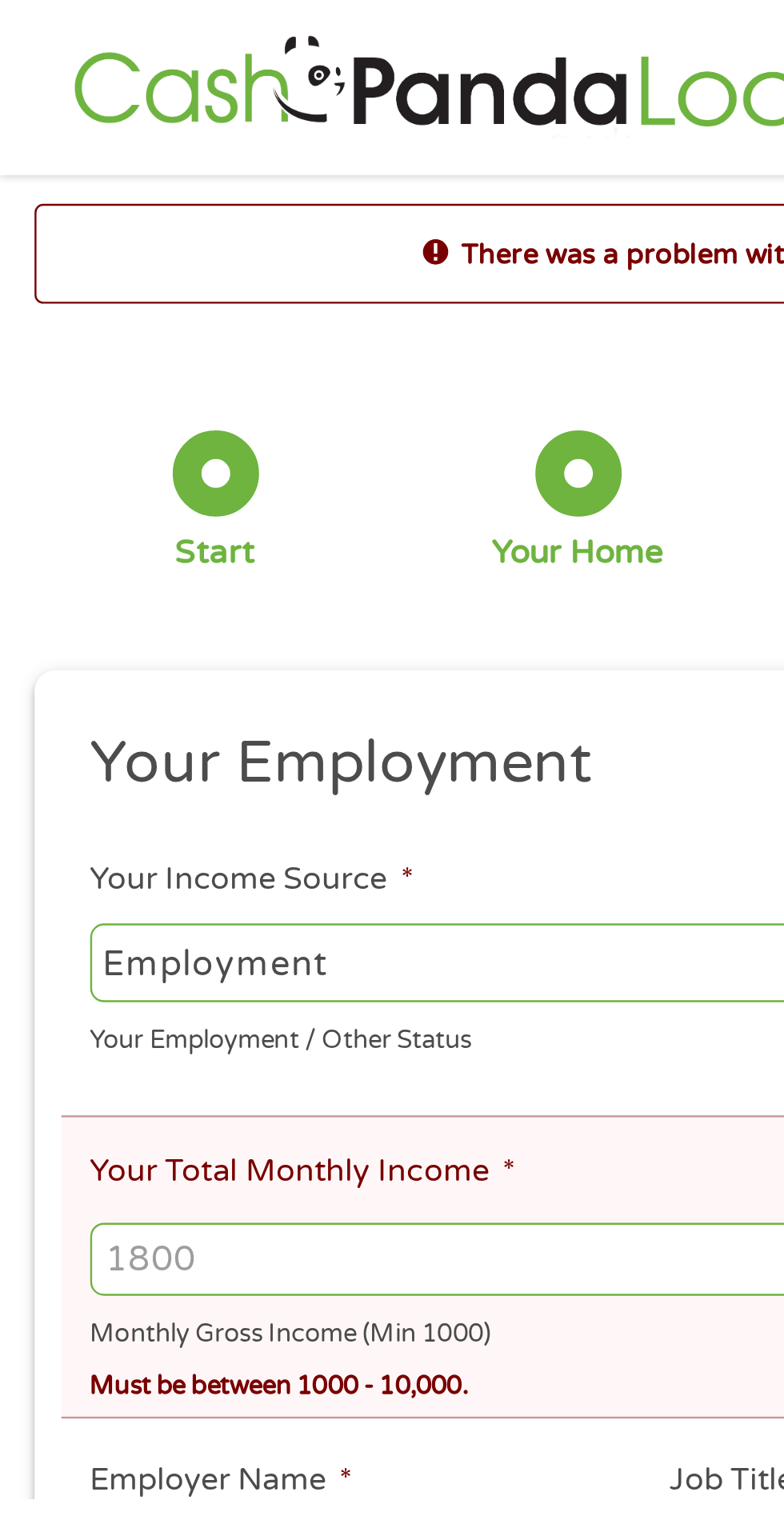
scroll to position [8, 0]
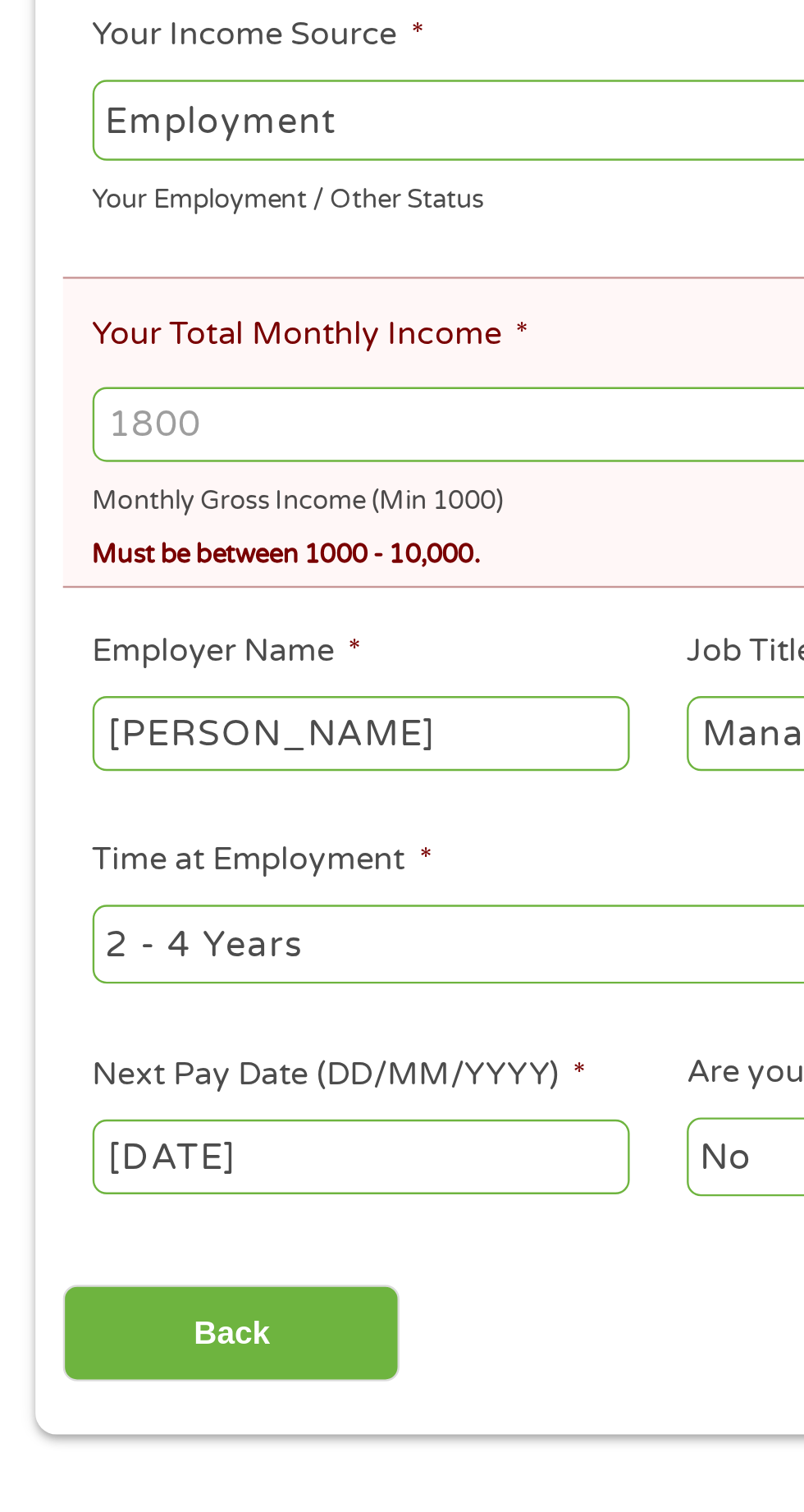
click at [127, 530] on input "Your Total Monthly Income *" at bounding box center [402, 534] width 727 height 31
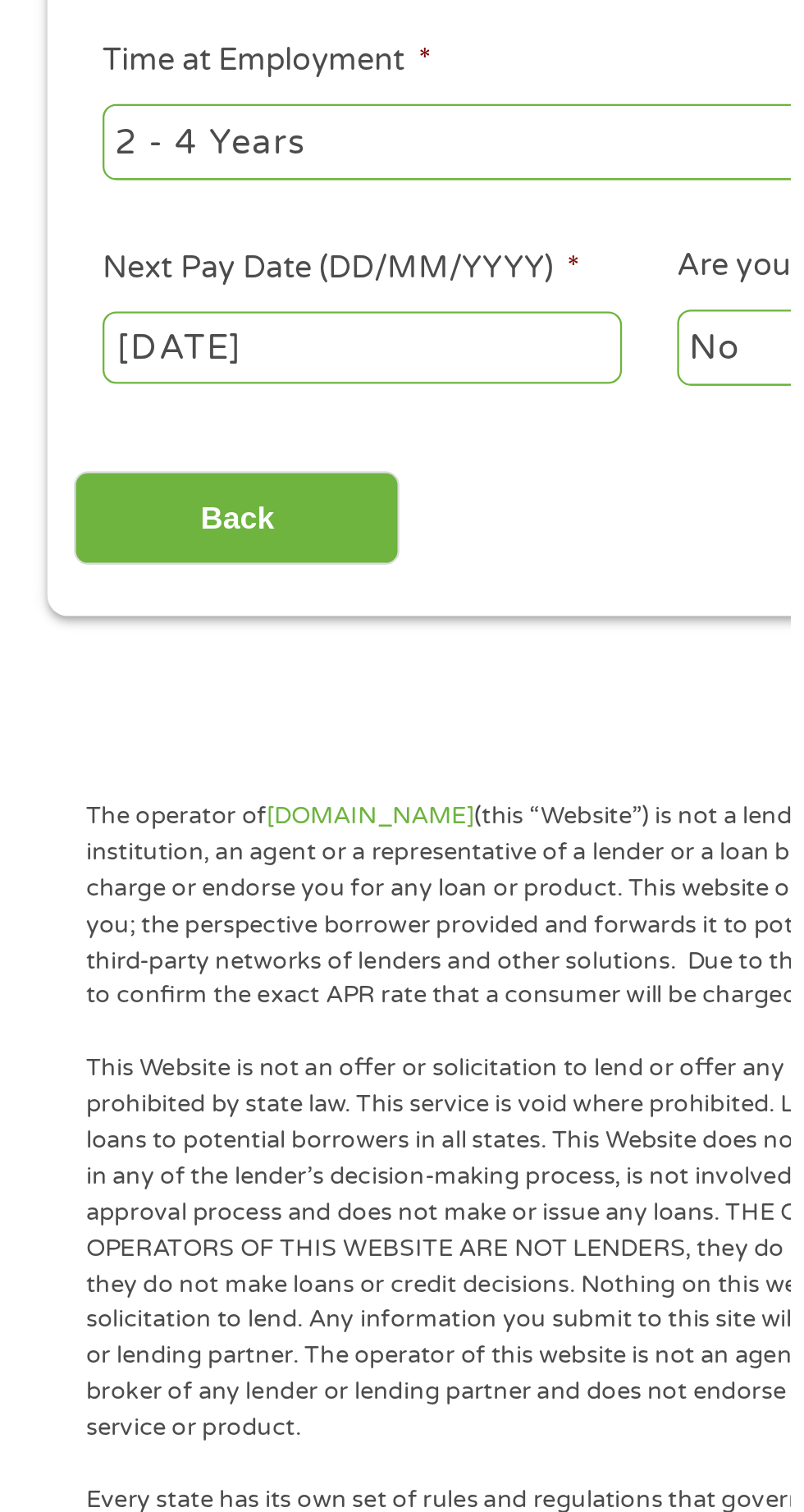
scroll to position [32, 0]
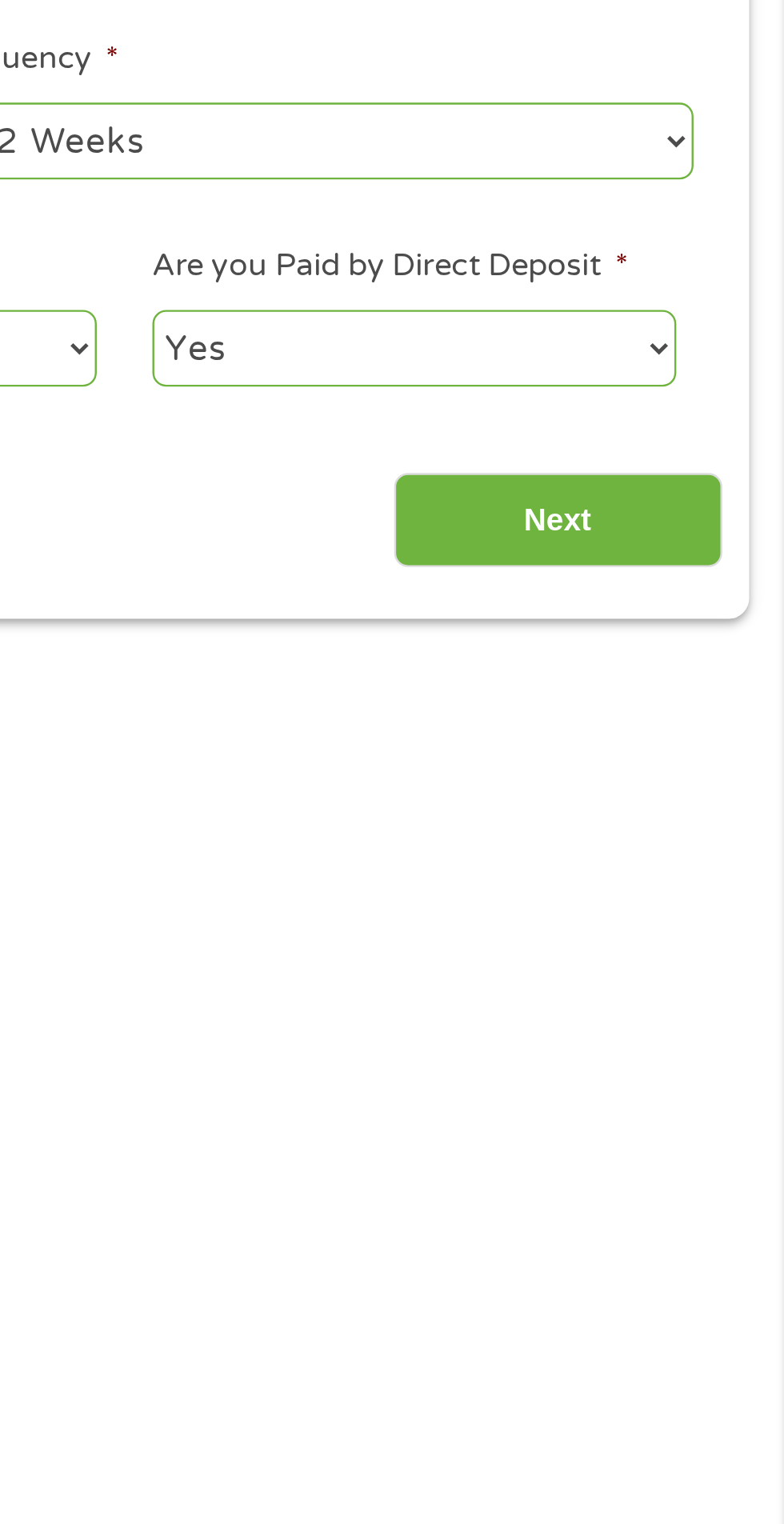
type input "4800"
click at [695, 864] on input "Next" at bounding box center [690, 866] width 137 height 40
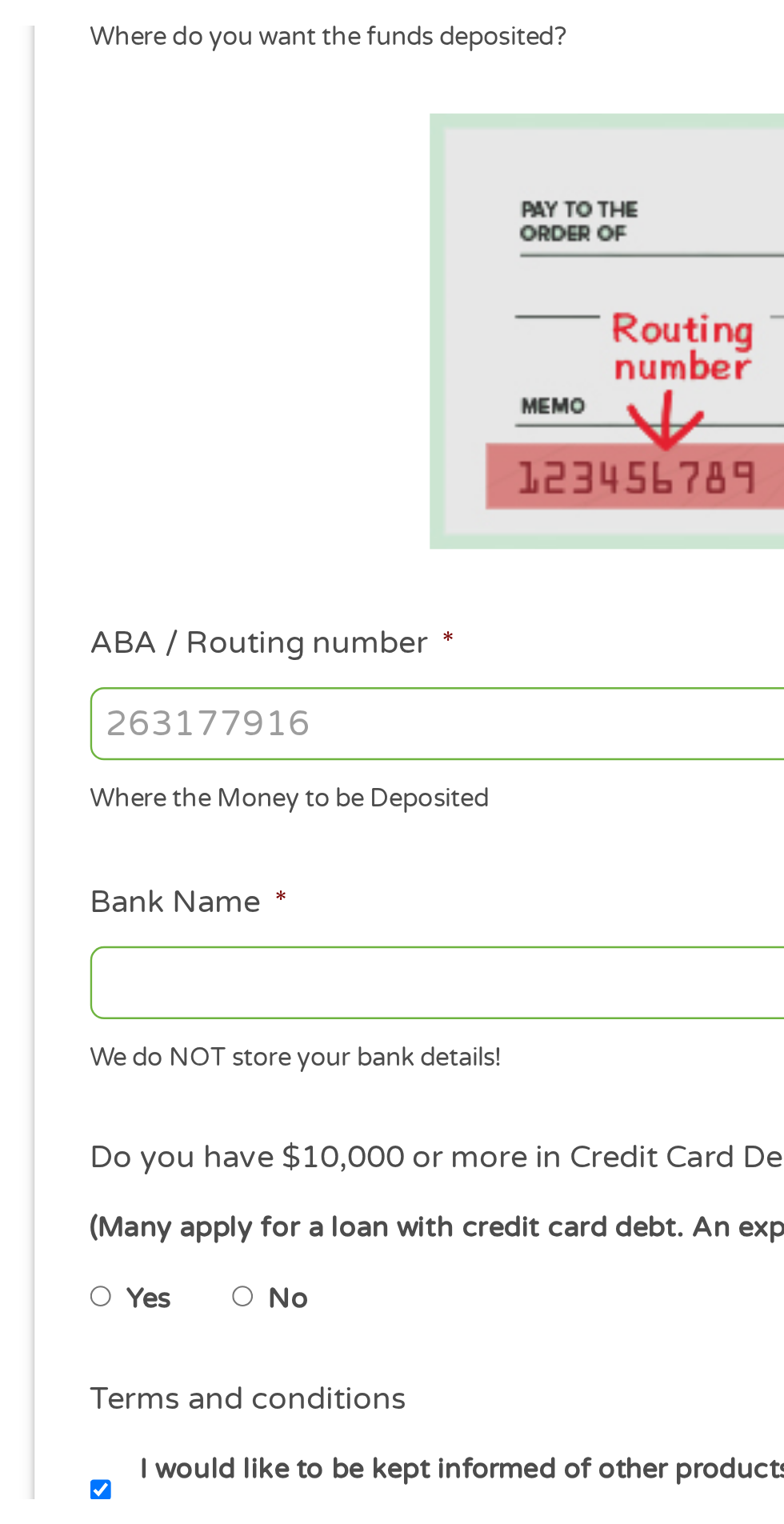
scroll to position [7, 0]
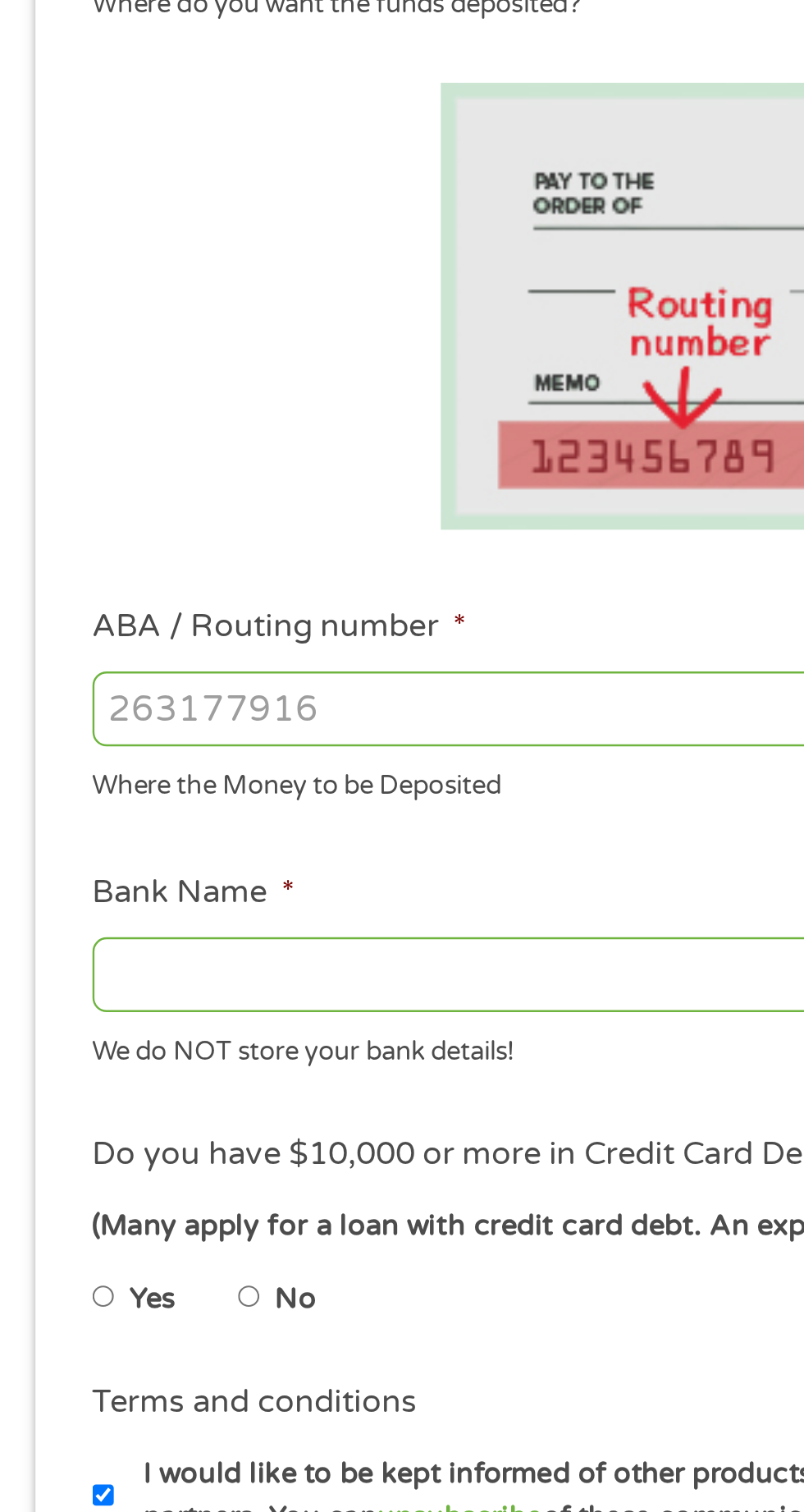
click at [165, 578] on input "ABA / Routing number *" at bounding box center [214, 578] width 352 height 31
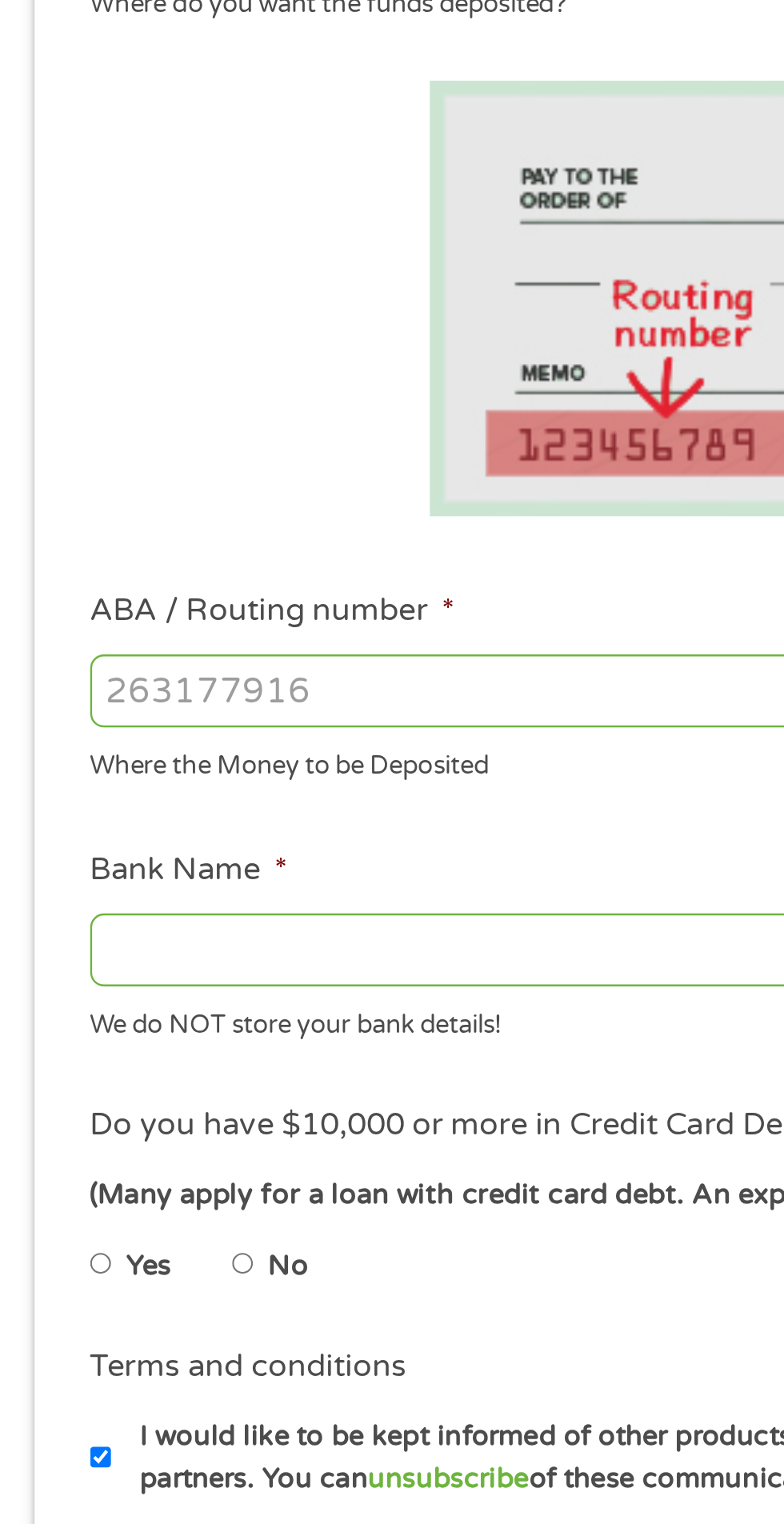
type input "091302966"
type input "CHOICE FINANCIAL GROUP"
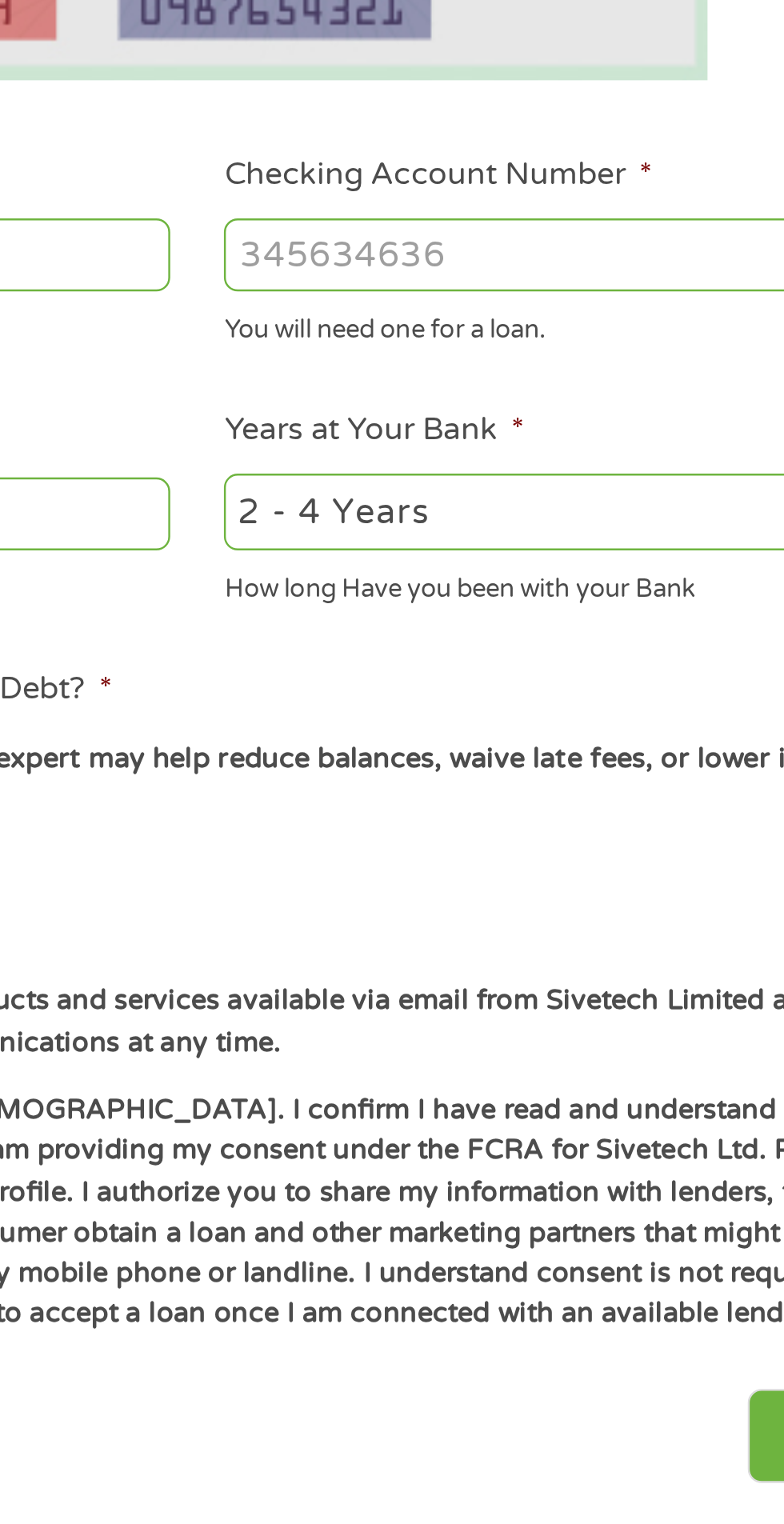
type input "091302966"
click at [518, 559] on input "Checking Account Number *" at bounding box center [574, 564] width 343 height 31
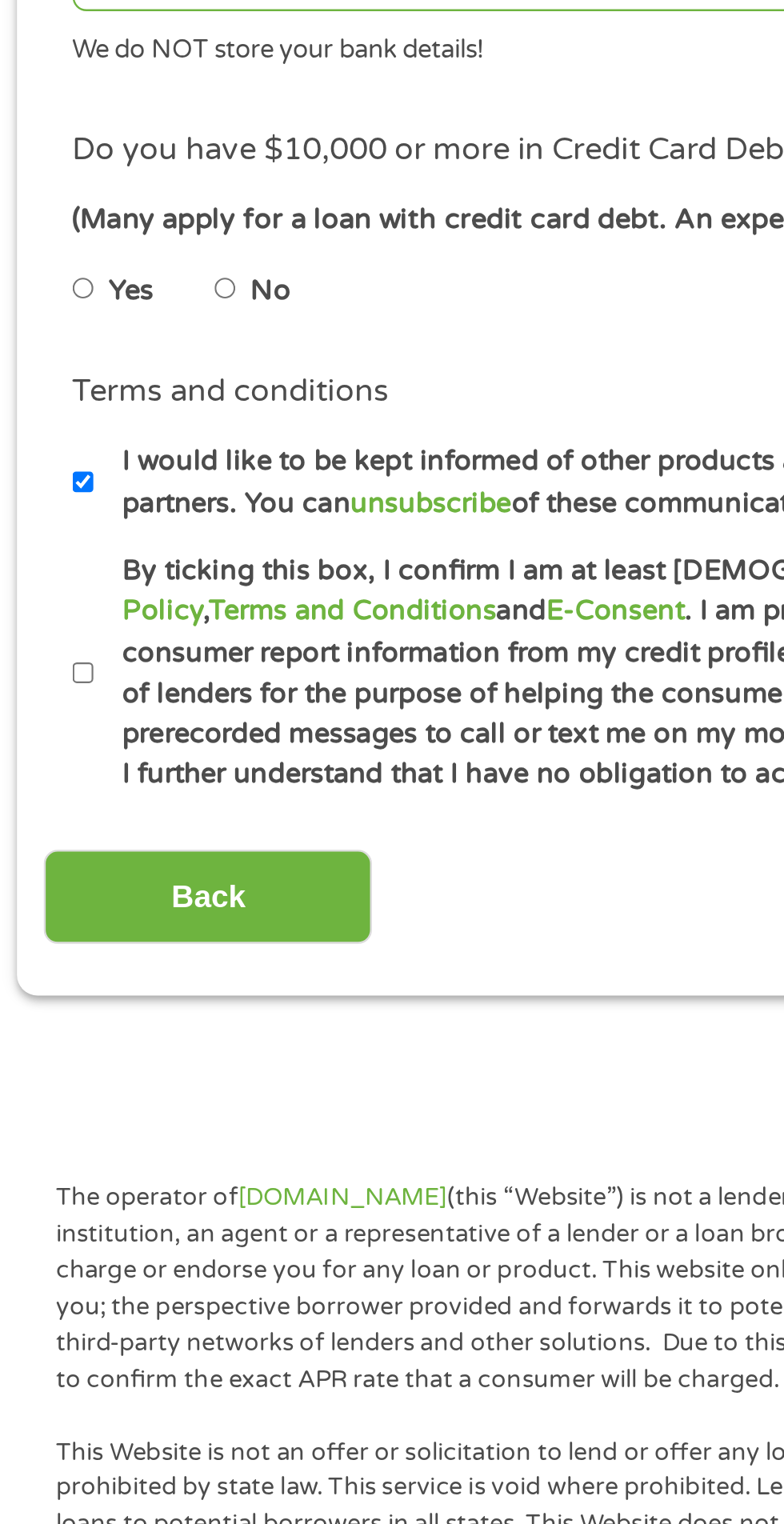
type input "2121079057122"
click at [106, 800] on input "No" at bounding box center [102, 804] width 10 height 26
radio input "true"
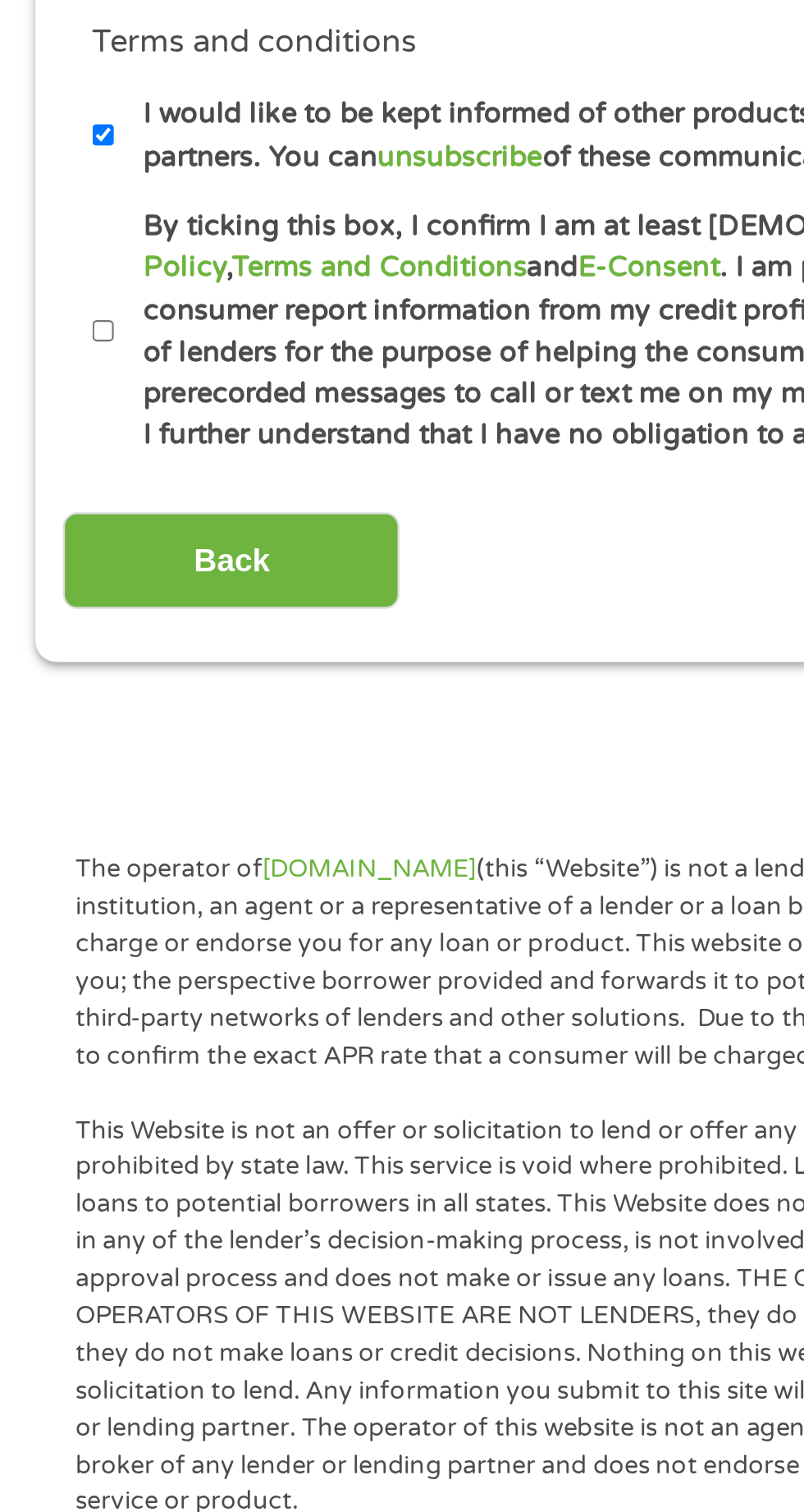
click at [40, 981] on input "By ticking this box, I confirm I am at least [DEMOGRAPHIC_DATA]. I confirm I ha…" at bounding box center [44, 988] width 10 height 26
checkbox input "true"
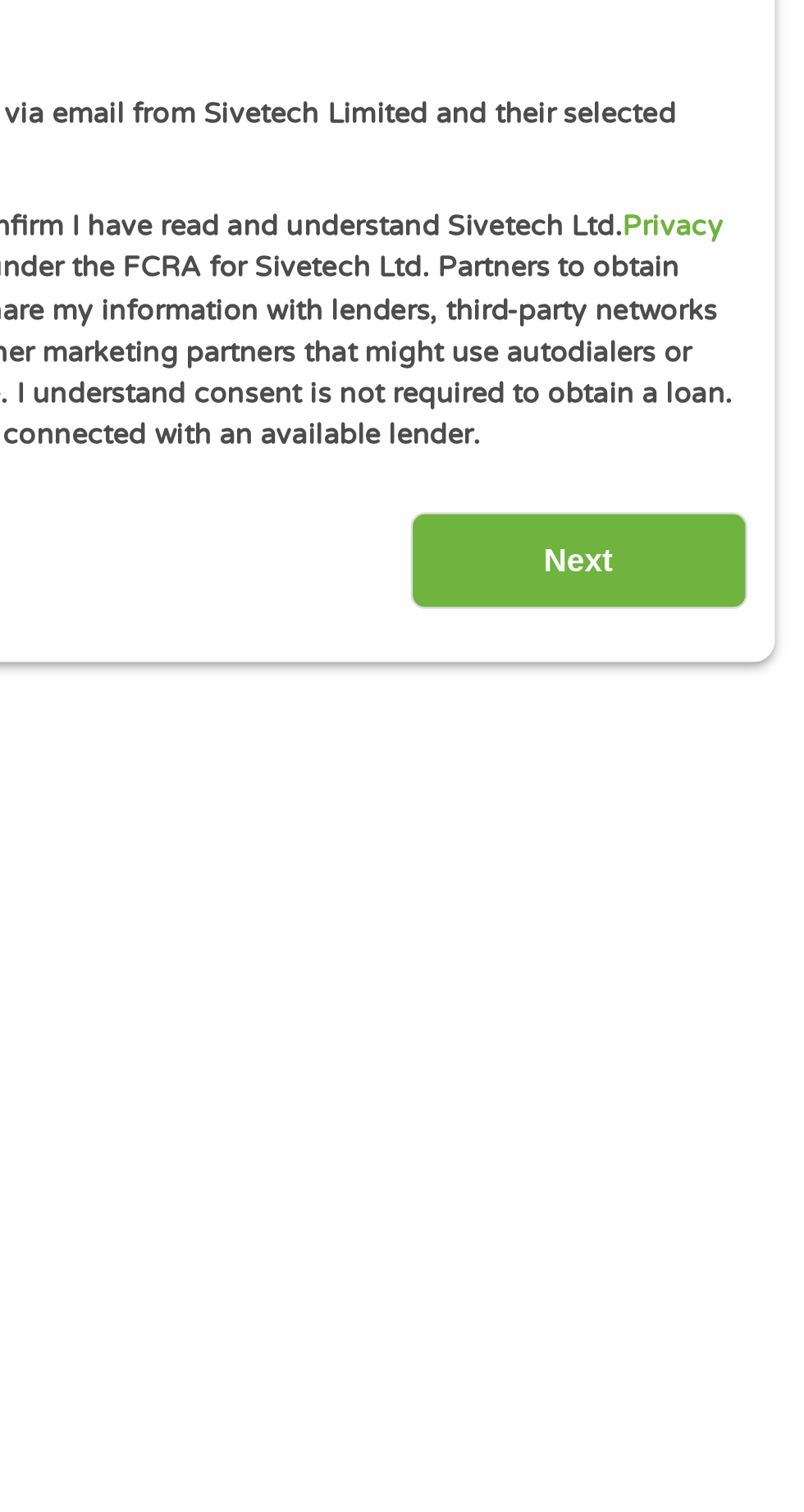
click at [739, 1087] on input "Next" at bounding box center [708, 1083] width 141 height 41
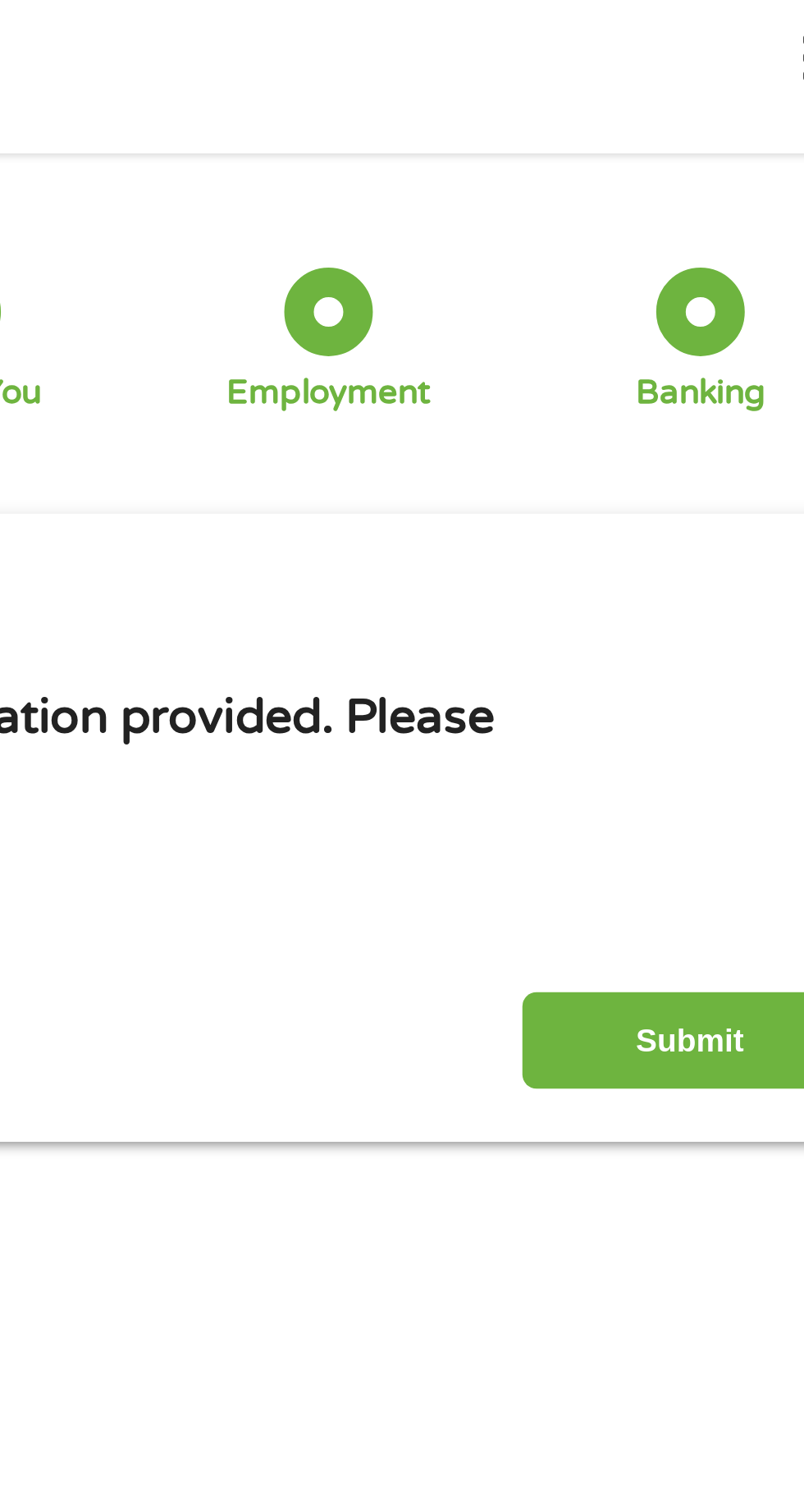
scroll to position [0, 0]
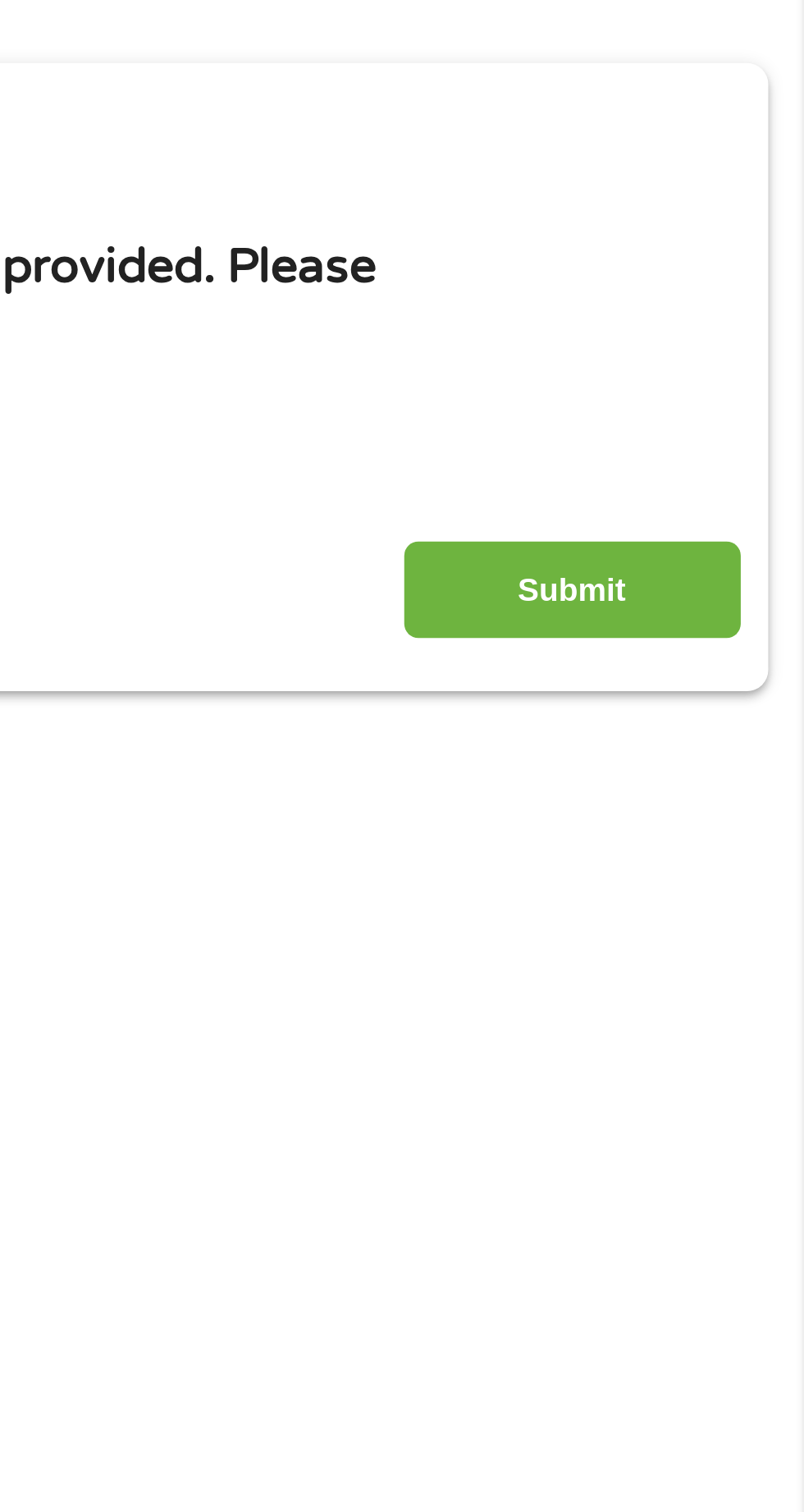
click at [733, 429] on input "Submit" at bounding box center [708, 448] width 141 height 41
